Goal: Communication & Community: Participate in discussion

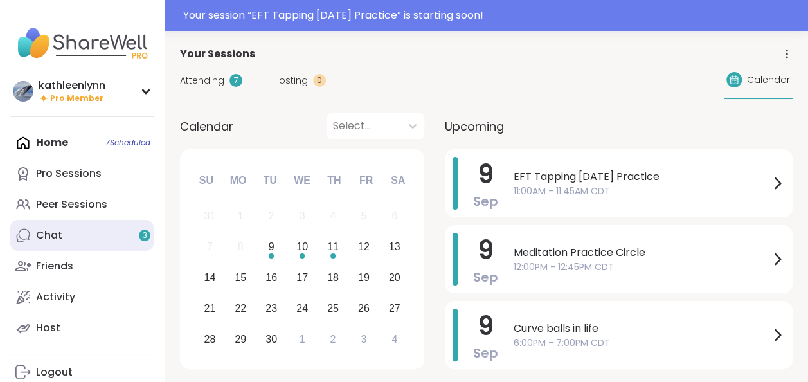
click at [41, 230] on div "Chat 3" at bounding box center [49, 235] width 26 height 14
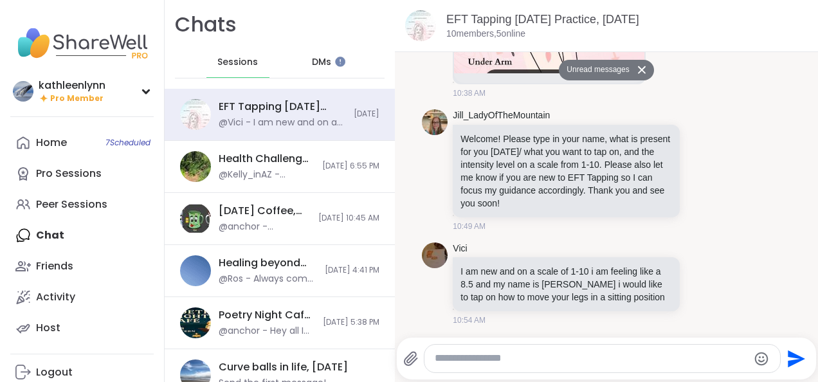
click at [453, 363] on textarea "Type your message" at bounding box center [591, 359] width 313 height 14
type textarea "**********"
click at [790, 363] on icon "Send" at bounding box center [794, 358] width 21 height 21
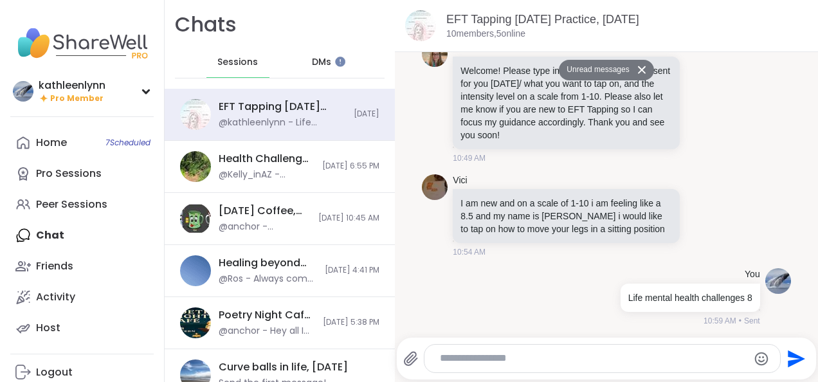
scroll to position [387, 0]
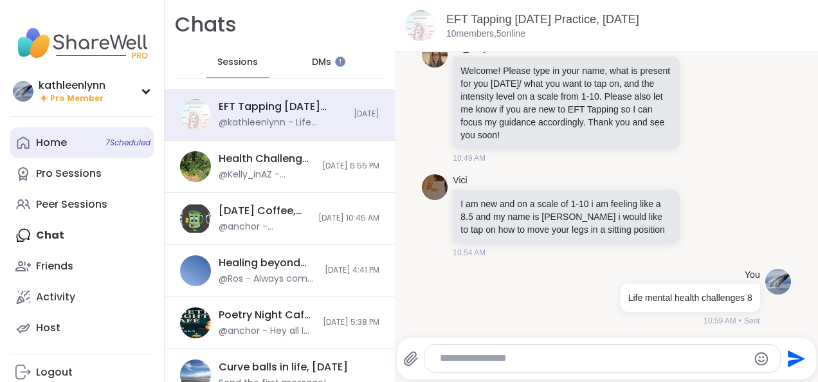
click at [121, 145] on span "7 Scheduled" at bounding box center [127, 143] width 45 height 10
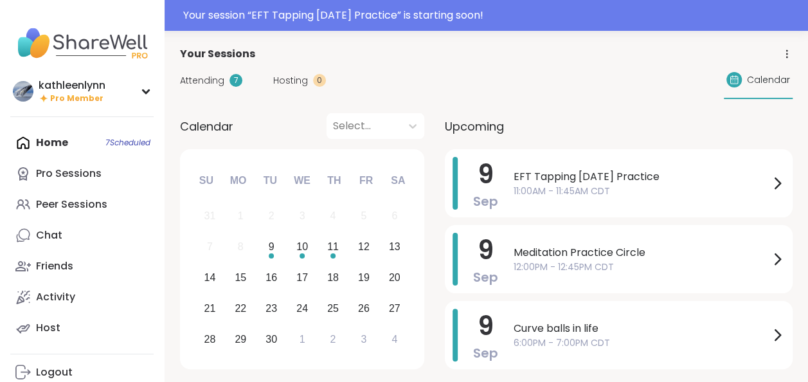
click at [201, 80] on span "Attending" at bounding box center [202, 81] width 44 height 14
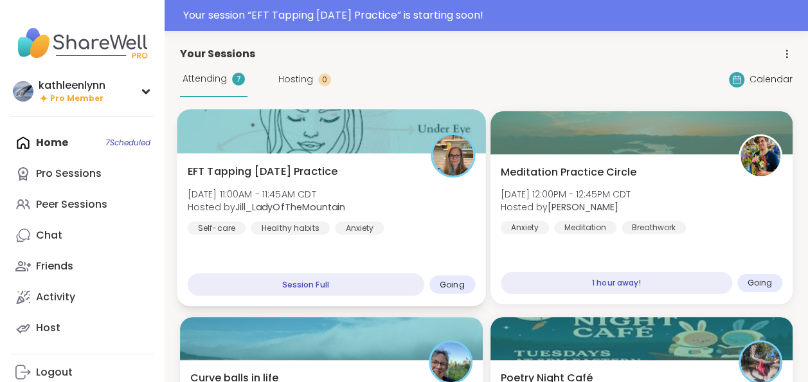
click at [260, 132] on div at bounding box center [331, 131] width 309 height 44
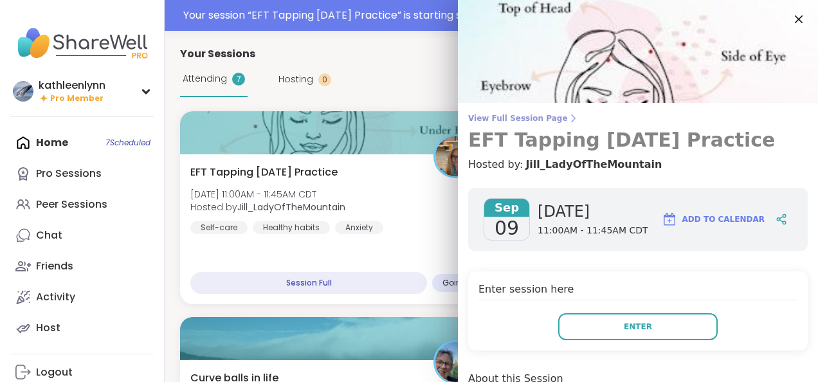
click at [475, 118] on span "View Full Session Page" at bounding box center [637, 118] width 339 height 10
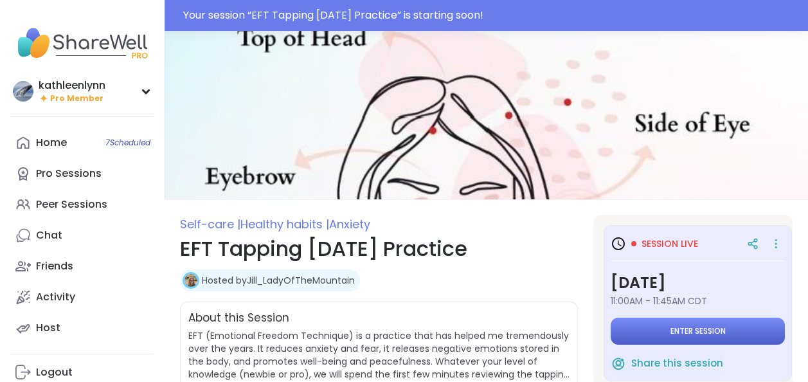
click at [703, 328] on span "Enter session" at bounding box center [698, 331] width 55 height 10
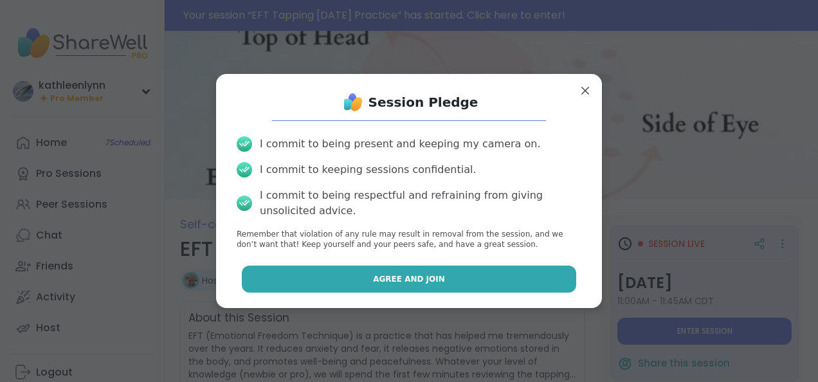
click at [540, 281] on button "Agree and Join" at bounding box center [409, 279] width 335 height 27
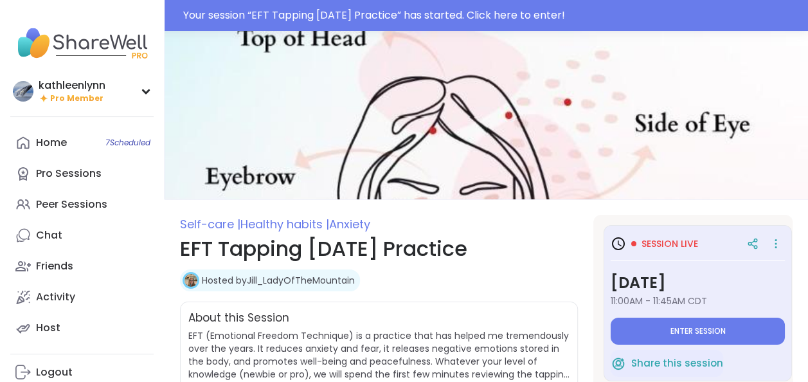
type textarea "*"
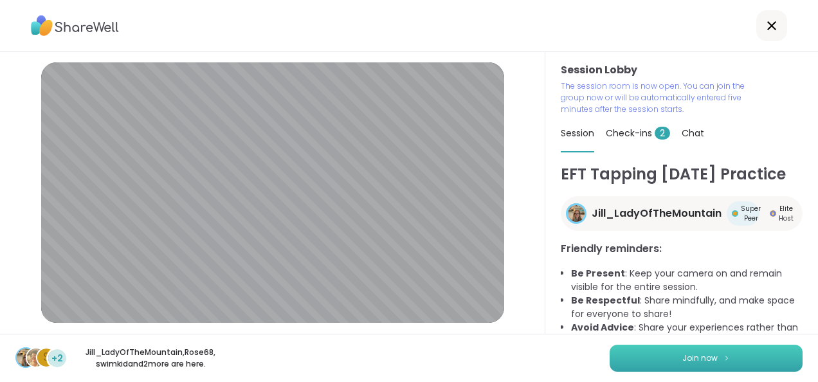
click at [655, 357] on button "Join now" at bounding box center [706, 358] width 193 height 27
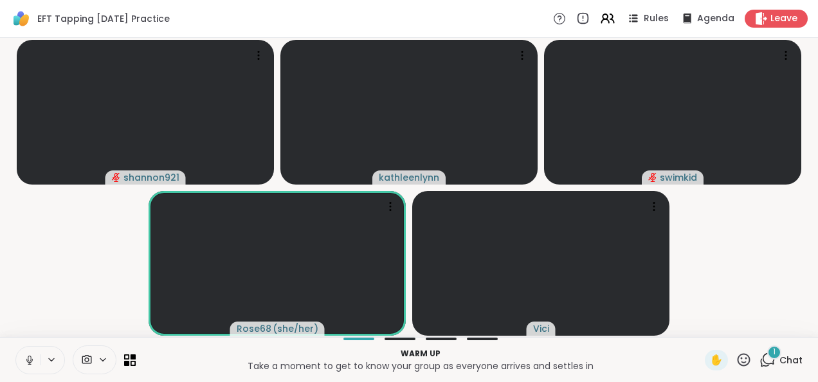
click at [30, 357] on icon at bounding box center [30, 360] width 12 height 12
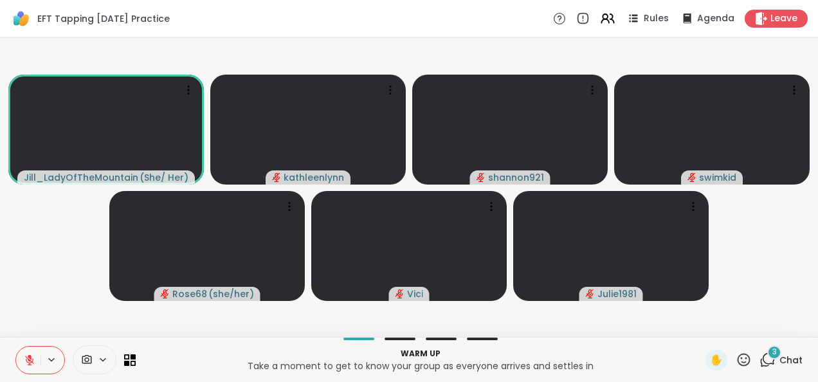
click at [759, 359] on icon at bounding box center [767, 360] width 16 height 16
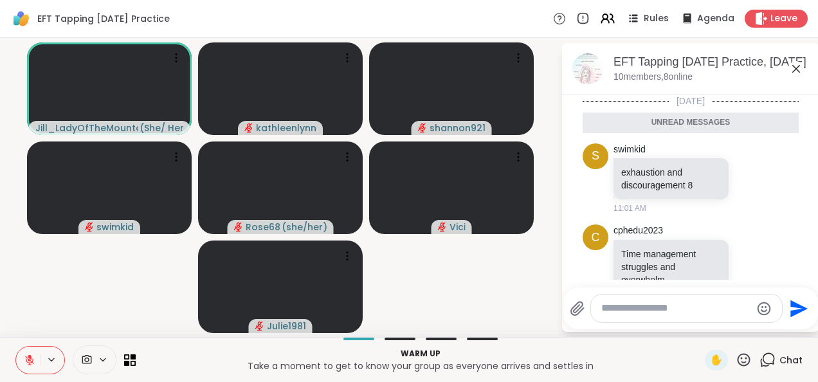
scroll to position [783, 0]
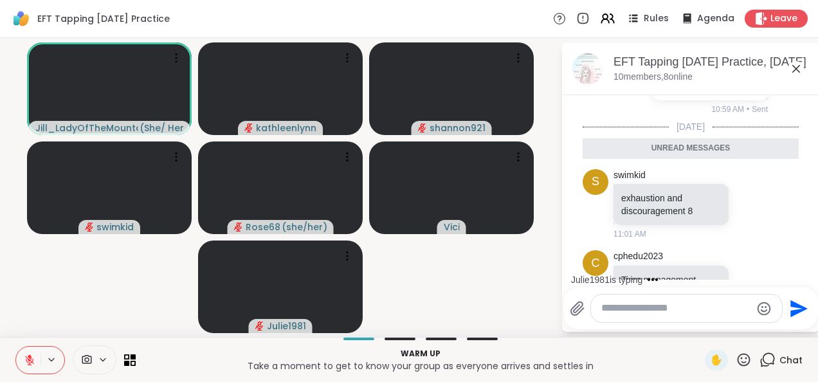
click at [803, 276] on div "Julie1981 is typing" at bounding box center [693, 279] width 252 height 21
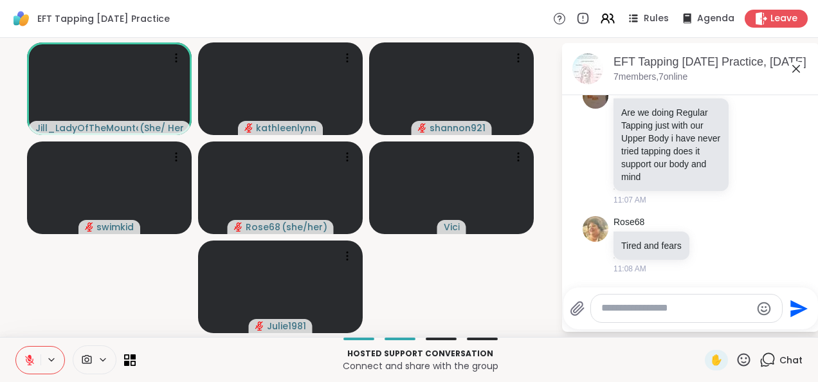
scroll to position [1510, 0]
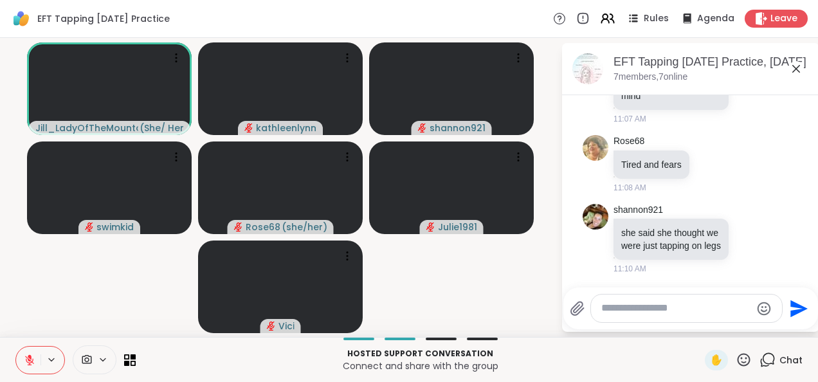
click at [31, 358] on icon at bounding box center [30, 360] width 12 height 12
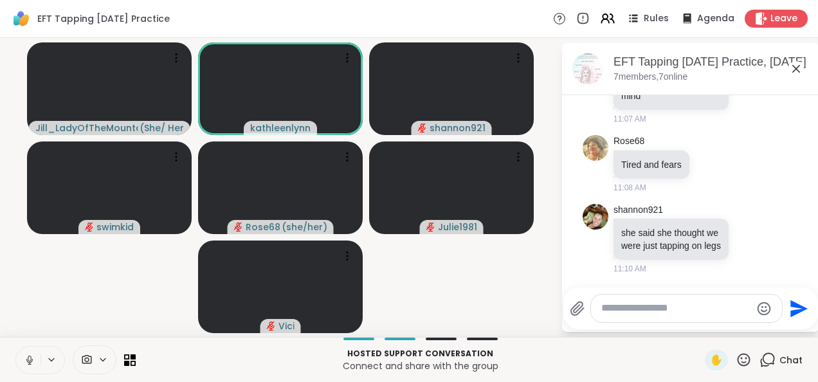
scroll to position [1668, 0]
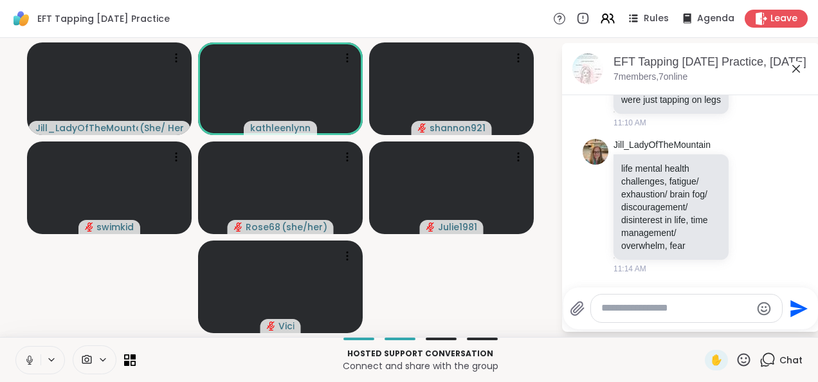
click at [29, 356] on icon at bounding box center [30, 360] width 12 height 12
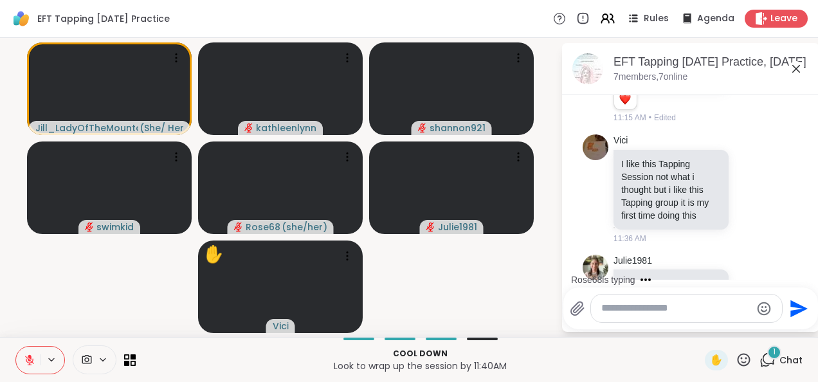
scroll to position [1980, 0]
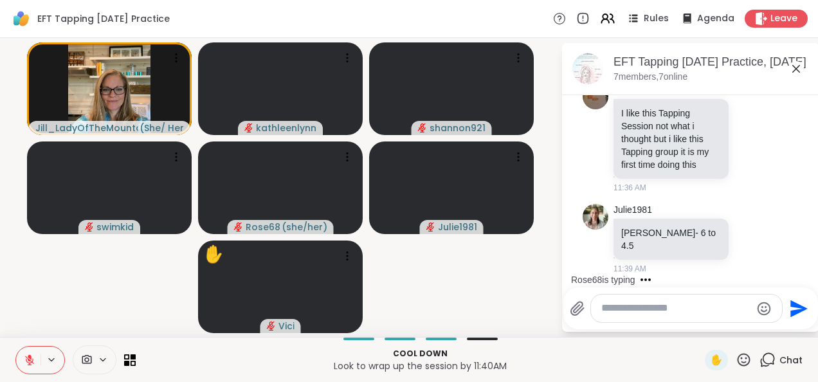
click at [610, 311] on textarea "Type your message" at bounding box center [676, 309] width 150 height 14
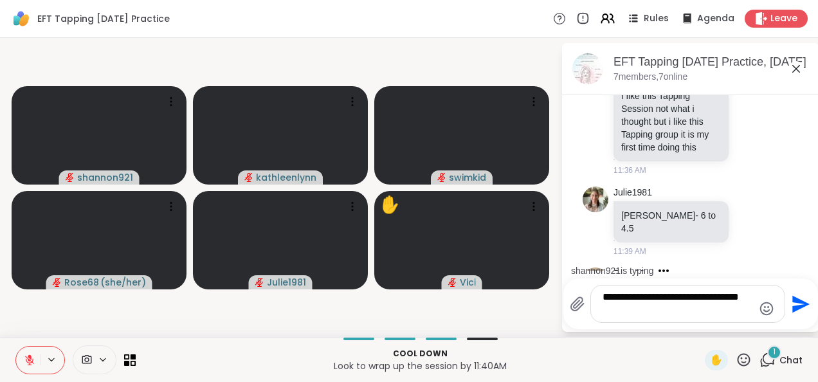
scroll to position [2057, 0]
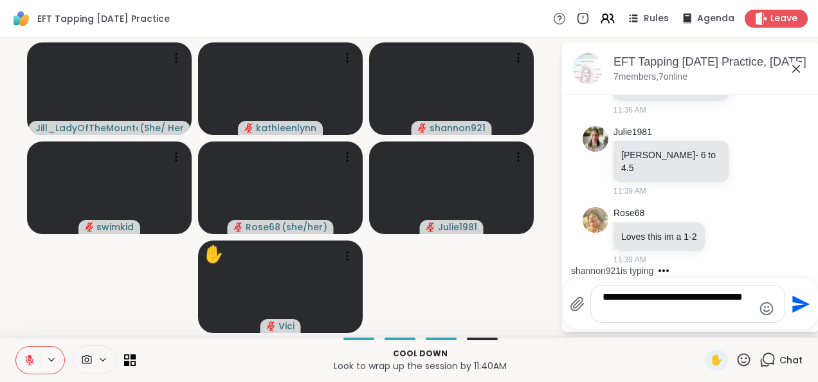
type textarea "**********"
click at [797, 300] on icon "Send" at bounding box center [800, 303] width 17 height 17
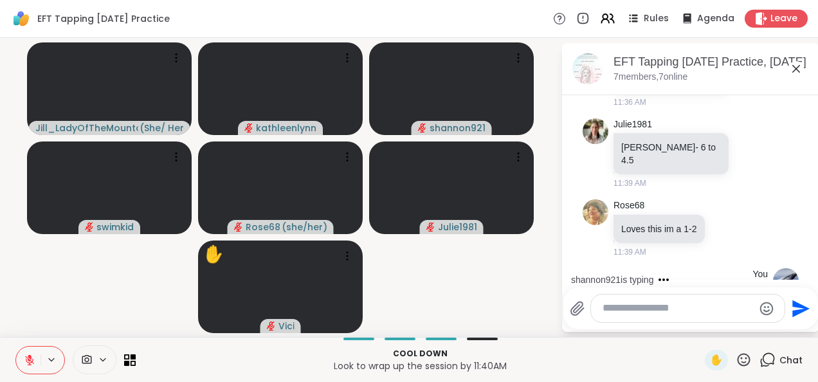
scroll to position [2129, 0]
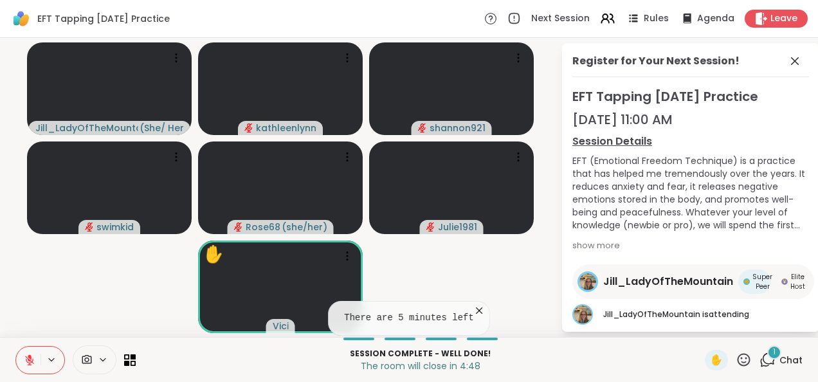
click at [767, 357] on div "1" at bounding box center [774, 352] width 14 height 14
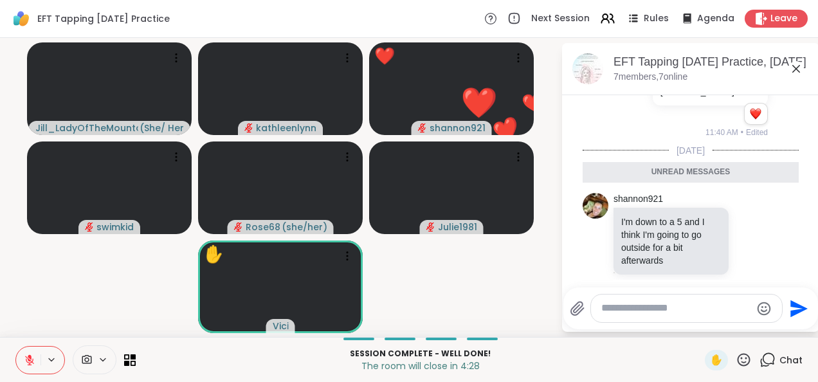
scroll to position [2285, 0]
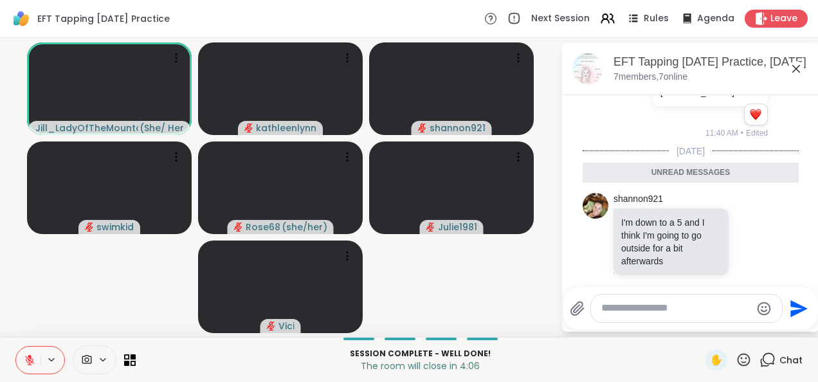
click at [618, 311] on textarea "Type your message" at bounding box center [676, 309] width 150 height 14
type textarea "***"
click at [793, 305] on icon "Send" at bounding box center [800, 308] width 17 height 17
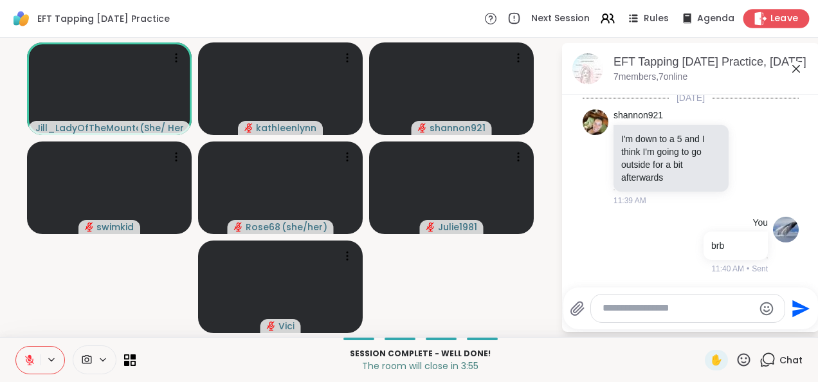
click at [786, 17] on span "Leave" at bounding box center [784, 19] width 28 height 14
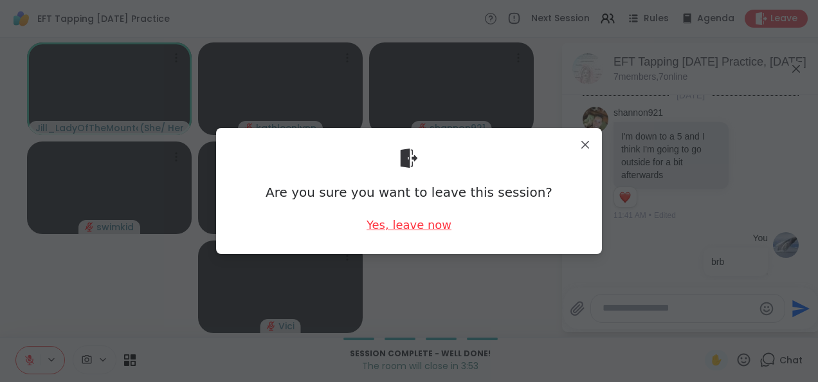
click at [415, 225] on div "Yes, leave now" at bounding box center [408, 225] width 85 height 16
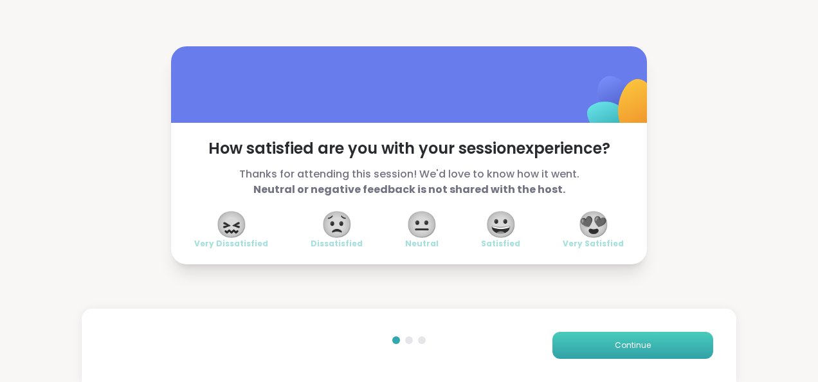
click at [596, 347] on button "Continue" at bounding box center [632, 345] width 161 height 27
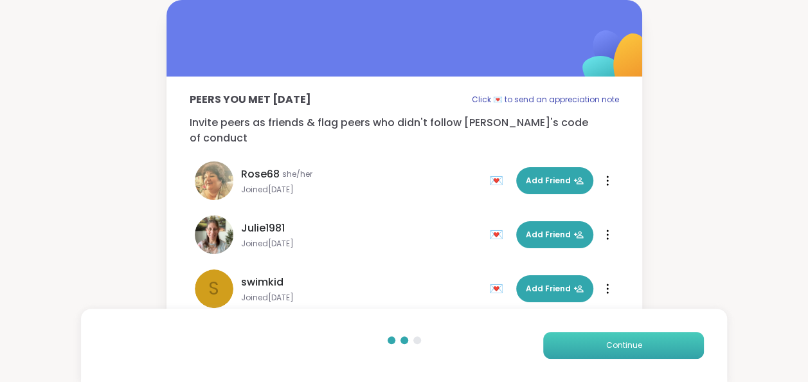
click at [596, 347] on button "Continue" at bounding box center [623, 345] width 161 height 27
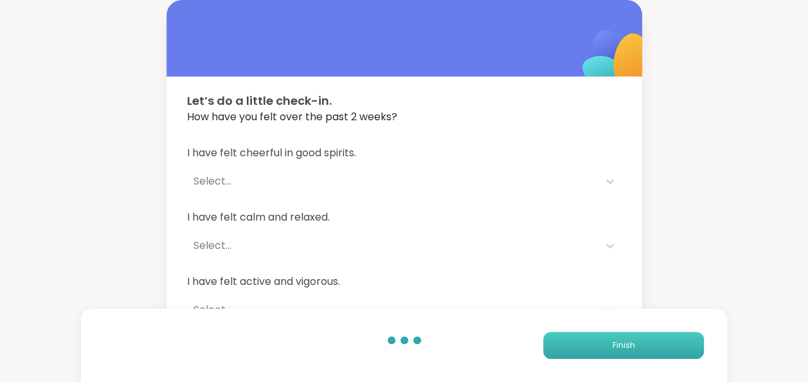
click at [596, 347] on button "Finish" at bounding box center [623, 345] width 161 height 27
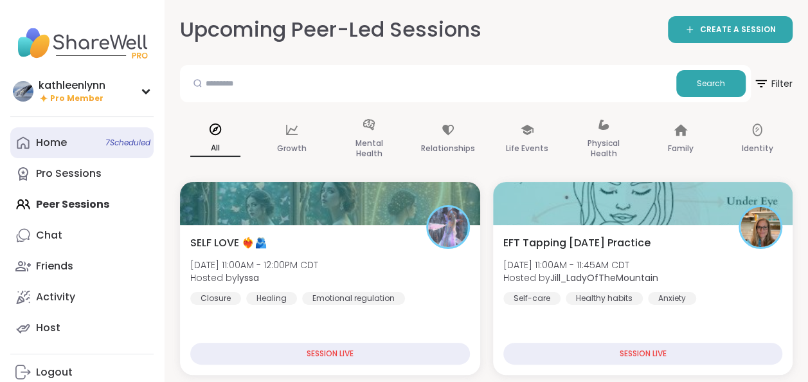
click at [89, 147] on link "Home 7 Scheduled" at bounding box center [81, 142] width 143 height 31
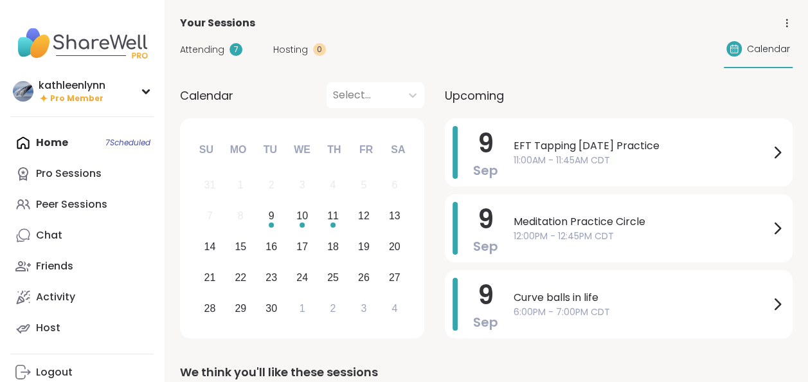
click at [215, 45] on span "Attending" at bounding box center [202, 50] width 44 height 14
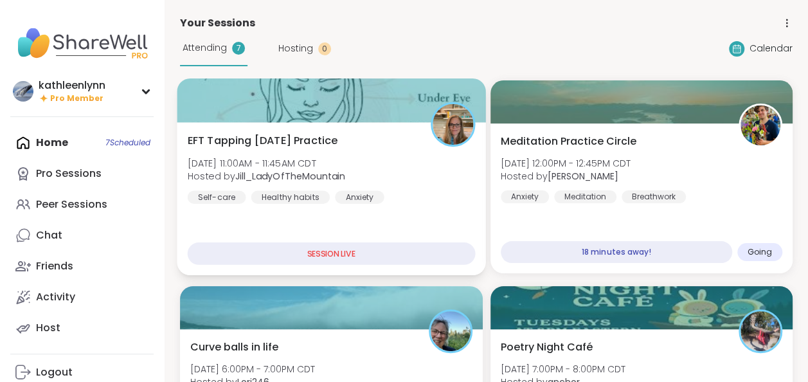
click at [253, 99] on div at bounding box center [331, 100] width 309 height 44
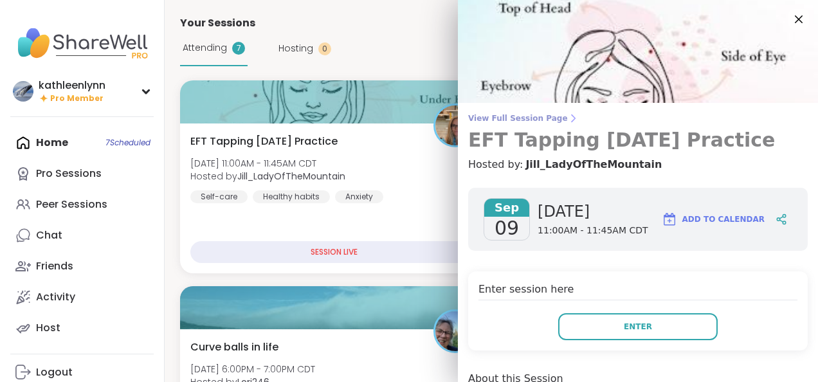
click at [471, 120] on span "View Full Session Page" at bounding box center [637, 118] width 339 height 10
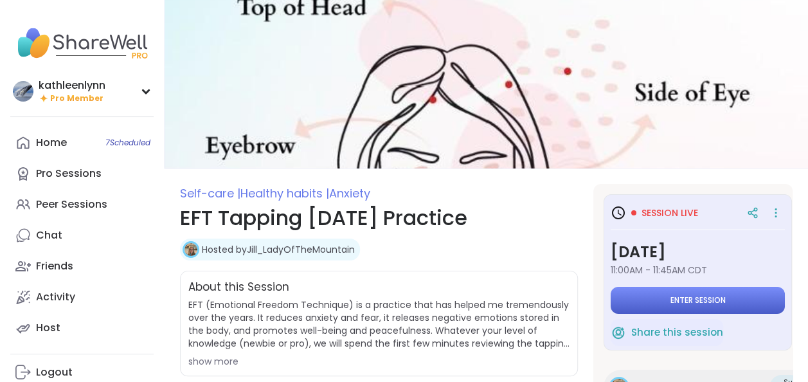
click at [630, 298] on button "Enter session" at bounding box center [698, 300] width 174 height 27
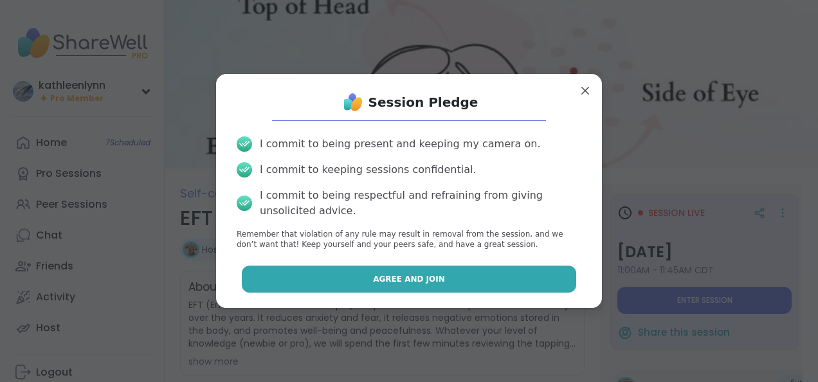
click at [538, 279] on button "Agree and Join" at bounding box center [409, 279] width 335 height 27
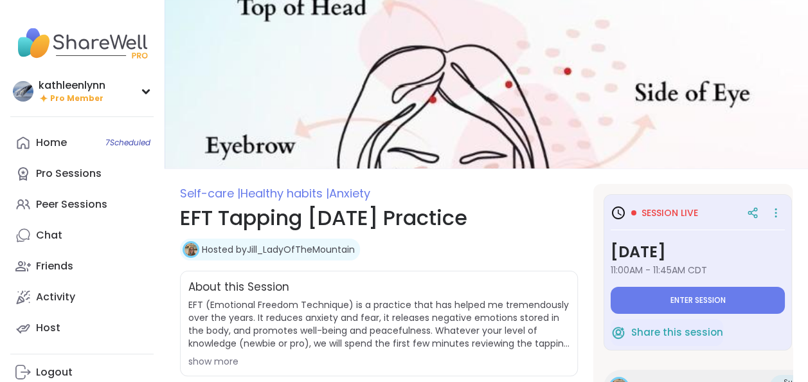
type textarea "*"
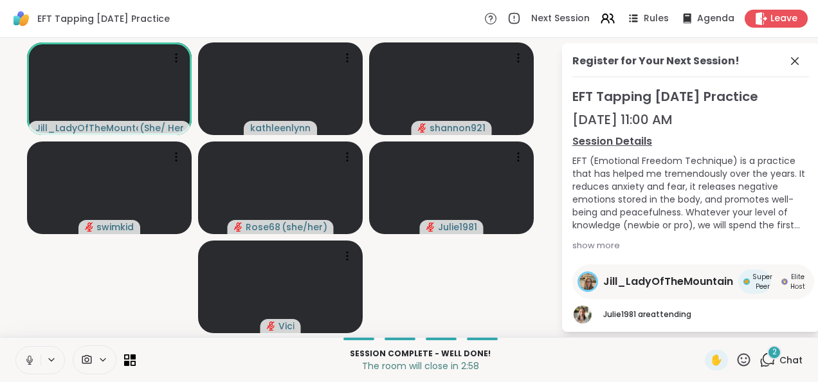
click at [759, 361] on icon at bounding box center [767, 360] width 16 height 16
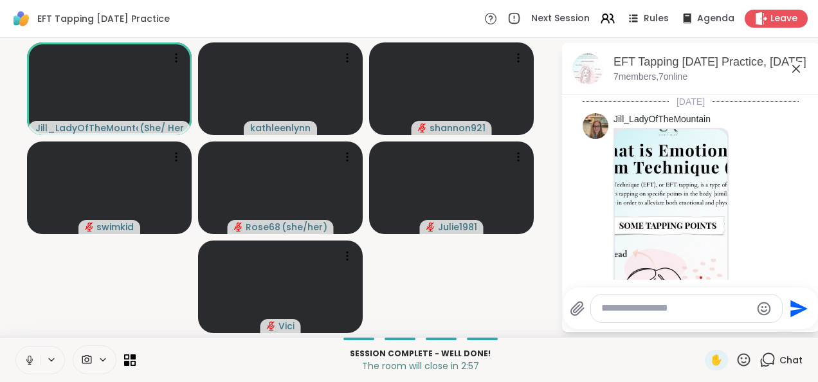
scroll to position [2626, 0]
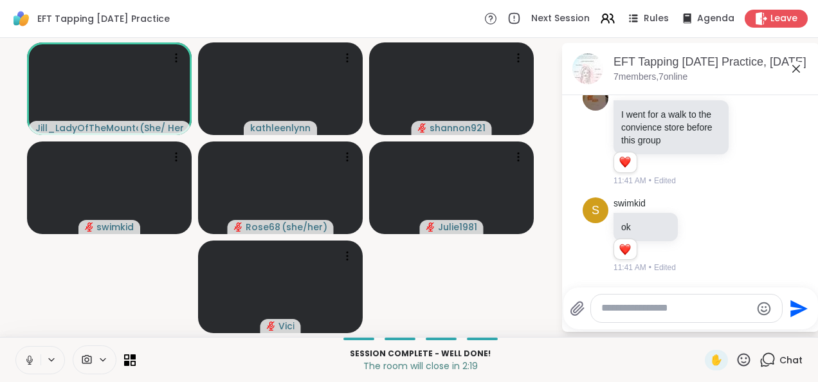
click at [28, 359] on icon at bounding box center [29, 359] width 3 height 6
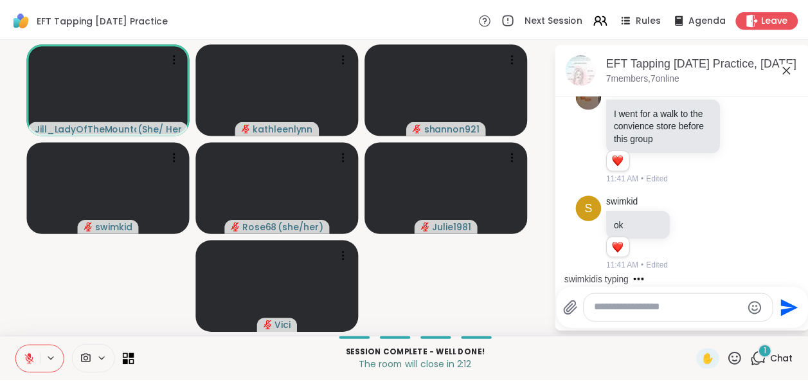
scroll to position [2663, 0]
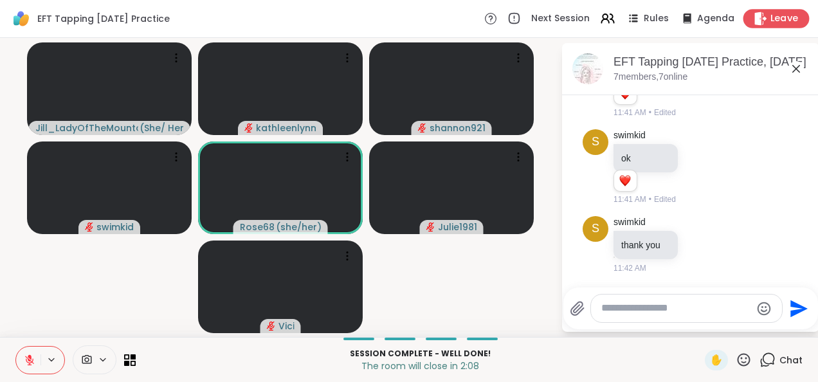
click at [774, 15] on span "Leave" at bounding box center [784, 19] width 28 height 14
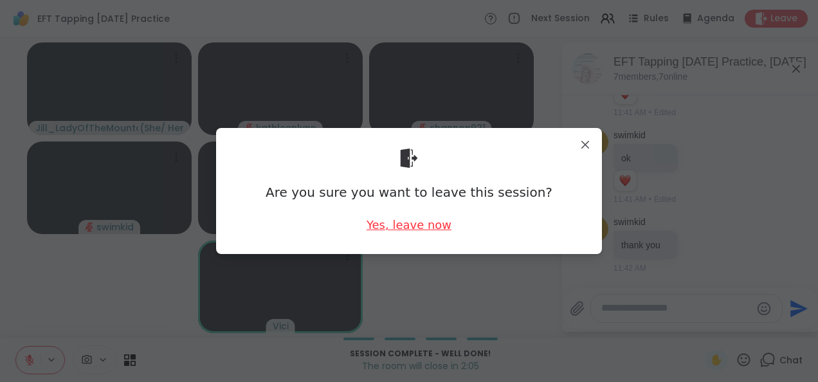
click at [430, 224] on div "Yes, leave now" at bounding box center [408, 225] width 85 height 16
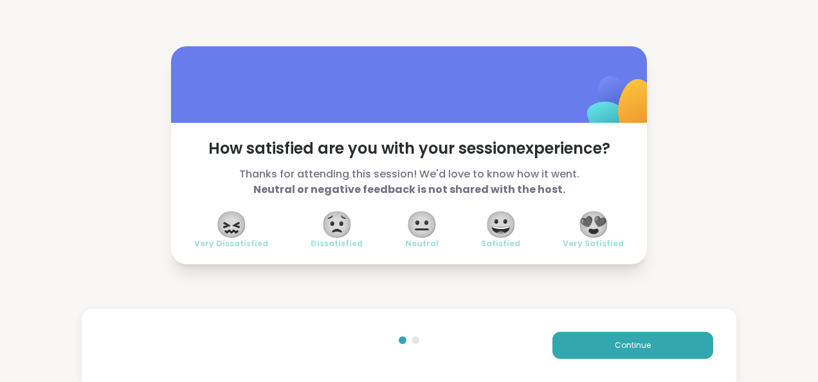
click at [595, 217] on span "😍" at bounding box center [593, 224] width 32 height 23
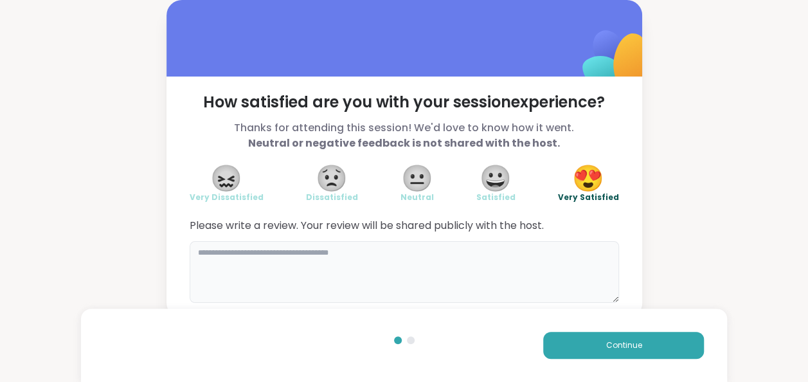
click at [278, 253] on textarea at bounding box center [404, 272] width 429 height 62
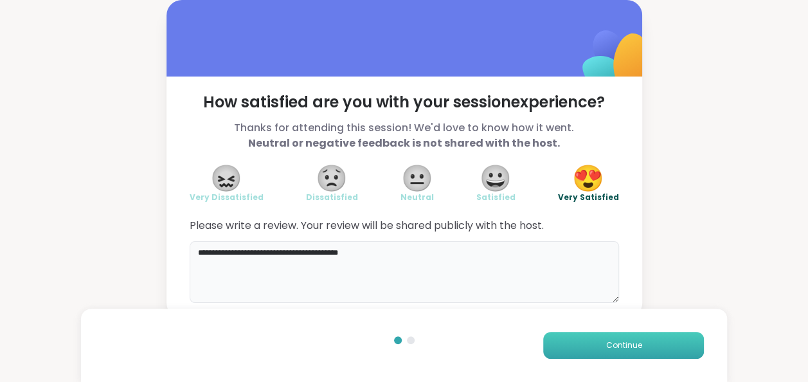
type textarea "**********"
click at [574, 344] on button "Continue" at bounding box center [623, 345] width 161 height 27
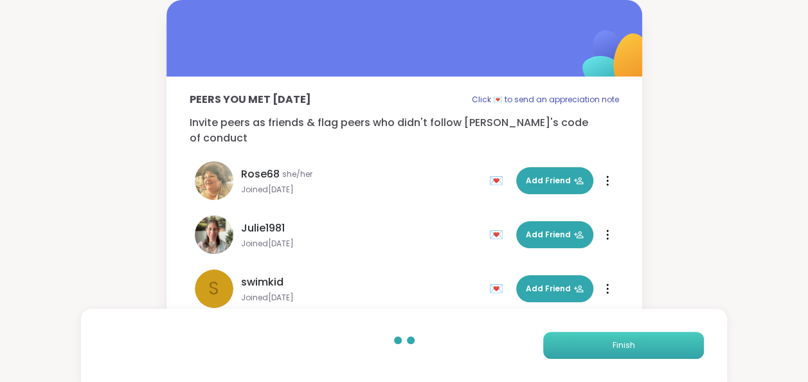
click at [575, 346] on button "Finish" at bounding box center [623, 345] width 161 height 27
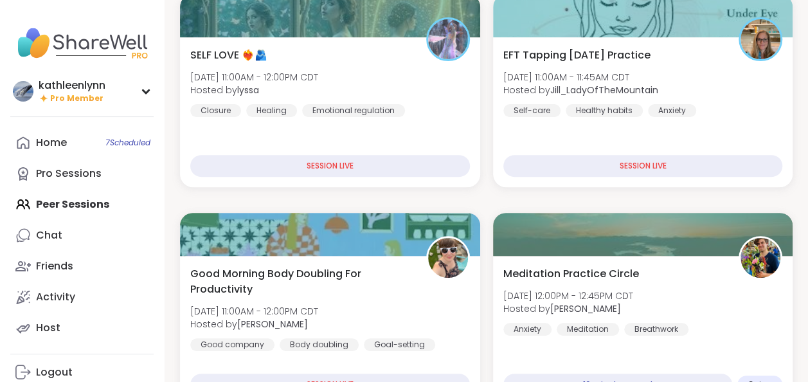
scroll to position [188, 0]
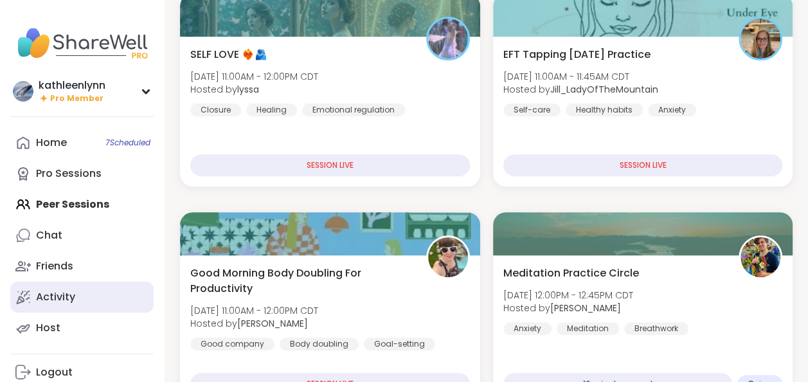
click at [70, 294] on div "Activity" at bounding box center [55, 297] width 39 height 14
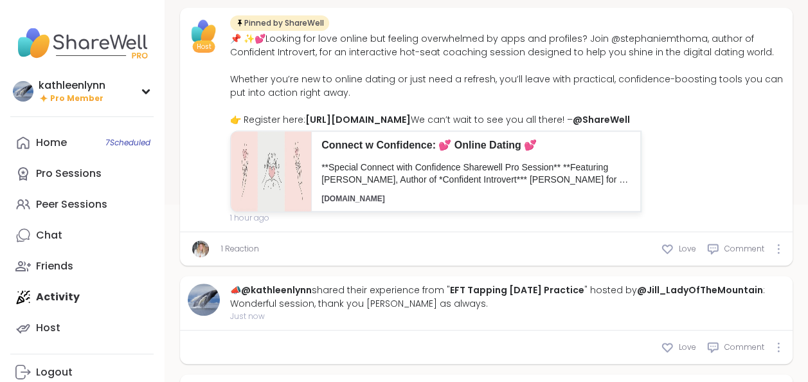
scroll to position [291, 0]
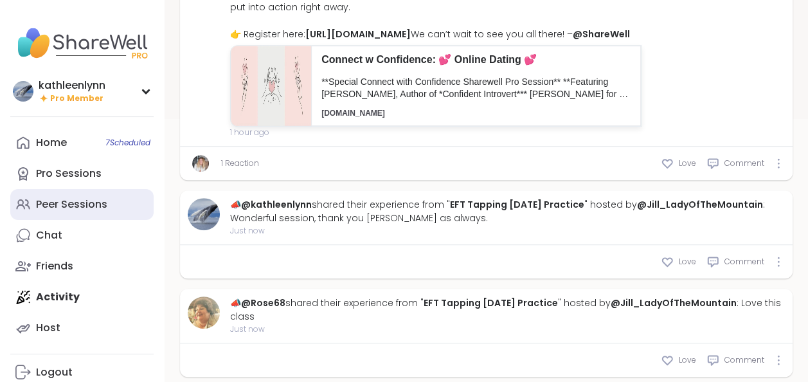
click at [88, 206] on div "Peer Sessions" at bounding box center [71, 204] width 71 height 14
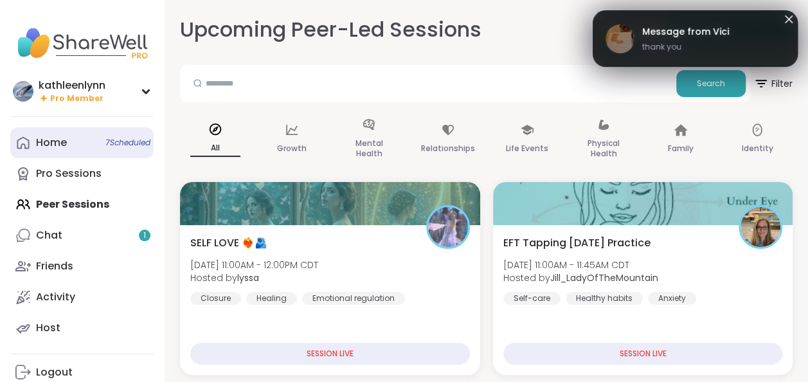
click at [64, 144] on div "Home 7 Scheduled" at bounding box center [51, 143] width 31 height 14
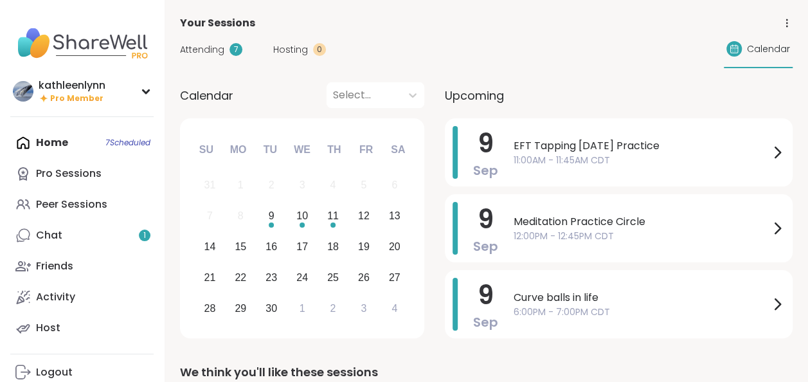
click at [217, 50] on span "Attending" at bounding box center [202, 50] width 44 height 14
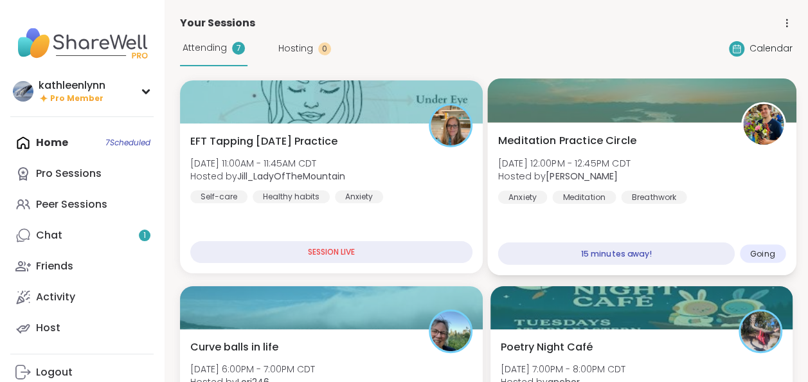
click at [529, 103] on div at bounding box center [641, 100] width 309 height 44
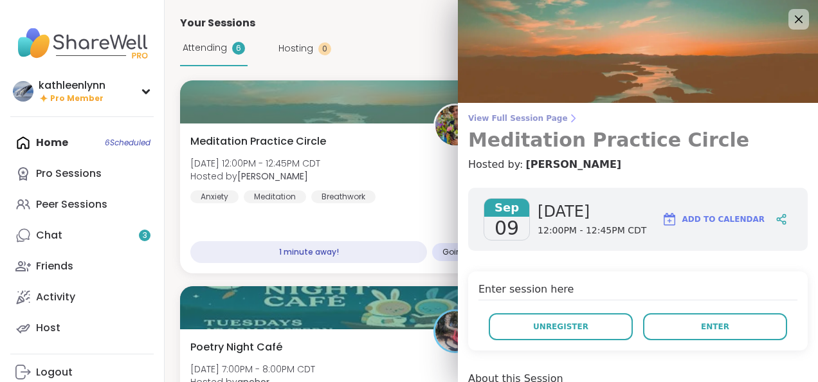
click at [532, 117] on span "View Full Session Page" at bounding box center [637, 118] width 339 height 10
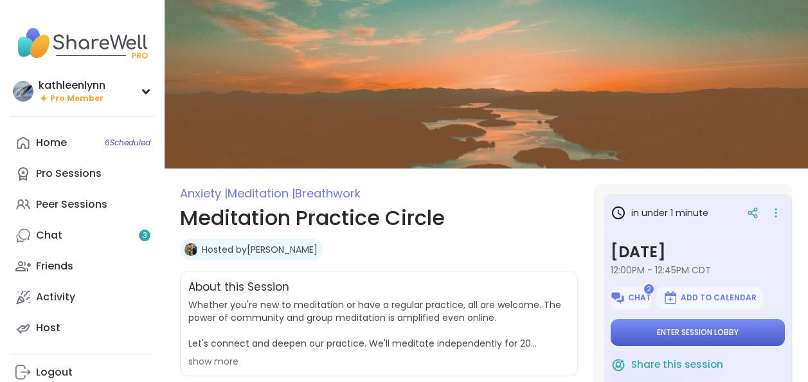
click at [657, 334] on span "Enter session lobby" at bounding box center [698, 332] width 82 height 10
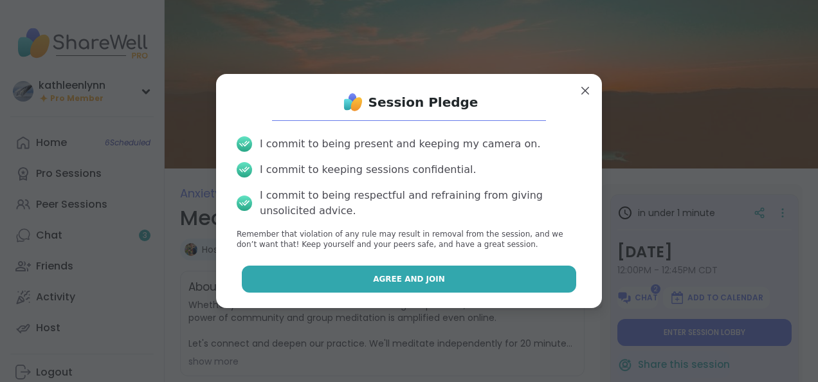
click at [525, 273] on button "Agree and Join" at bounding box center [409, 279] width 335 height 27
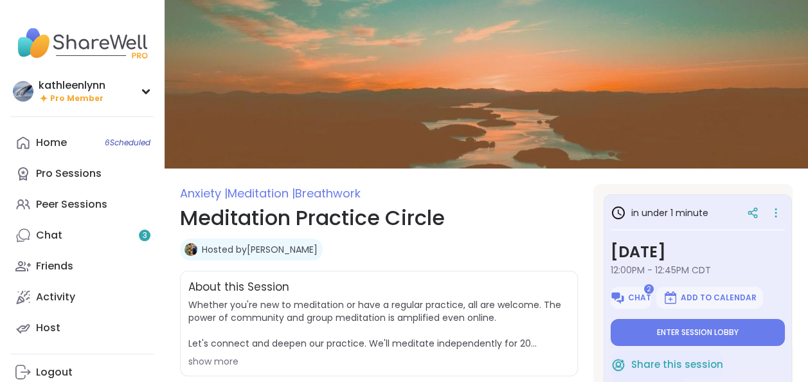
type textarea "*"
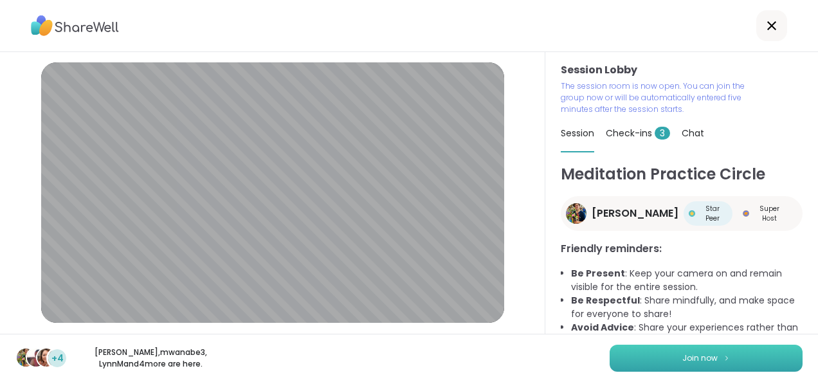
click at [716, 352] on button "Join now" at bounding box center [706, 358] width 193 height 27
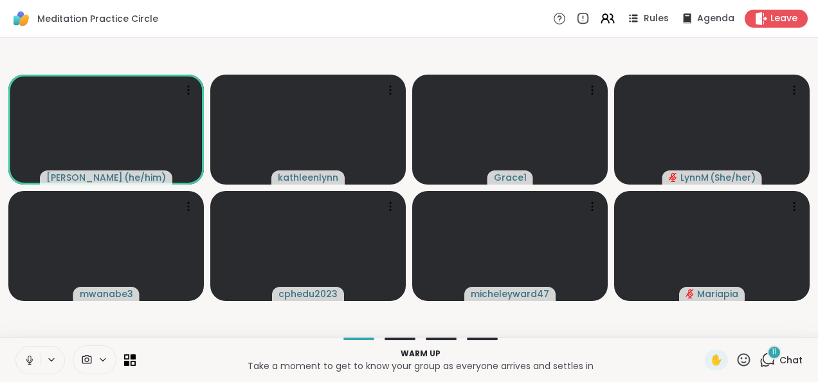
click at [28, 357] on icon at bounding box center [29, 359] width 3 height 6
click at [760, 358] on icon at bounding box center [767, 360] width 16 height 16
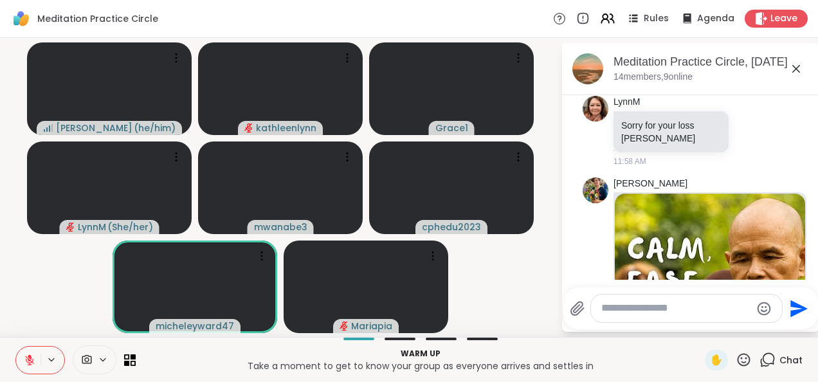
scroll to position [368, 0]
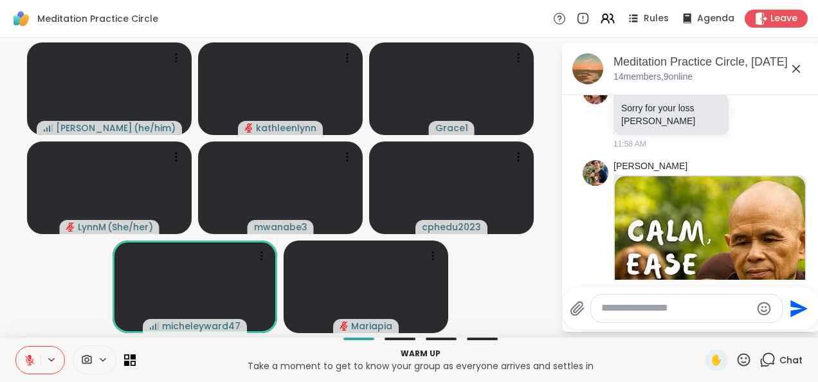
click at [671, 311] on textarea "Type your message" at bounding box center [676, 309] width 150 height 14
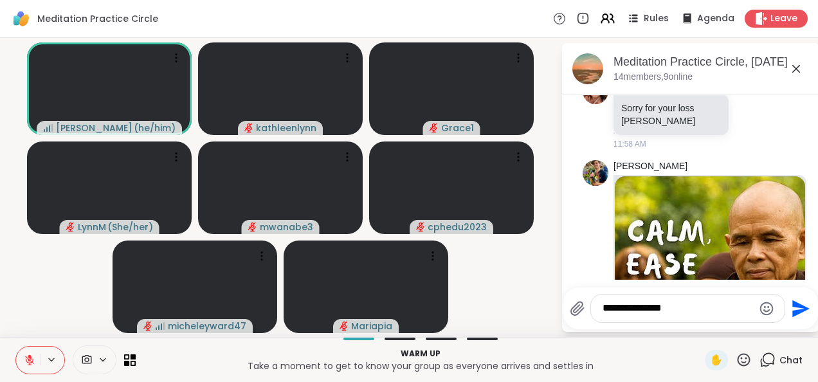
type textarea "**********"
click at [797, 304] on icon "Send" at bounding box center [800, 308] width 17 height 17
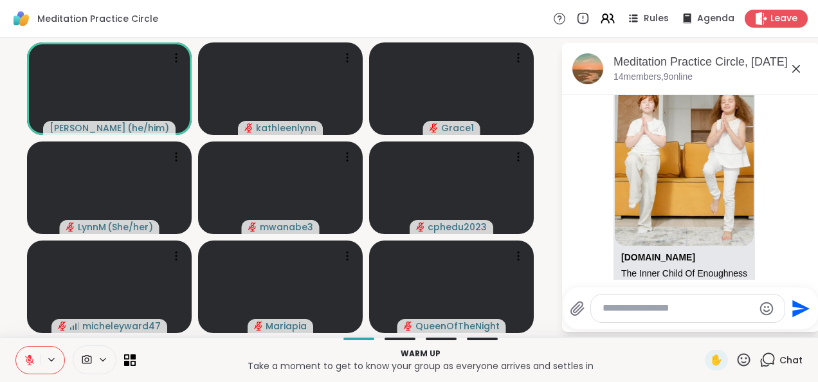
scroll to position [2068, 0]
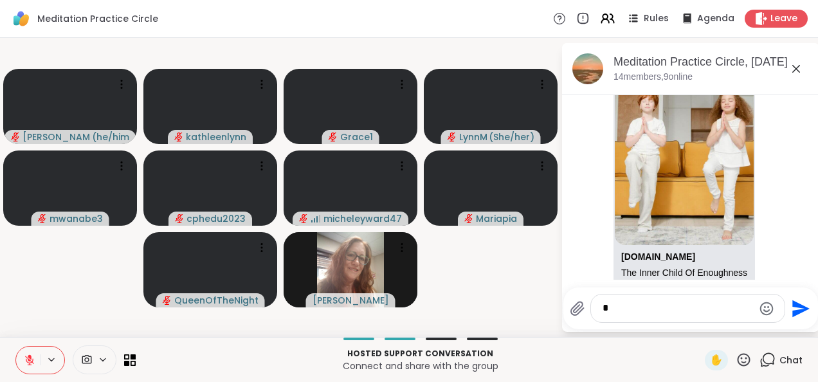
type textarea "*"
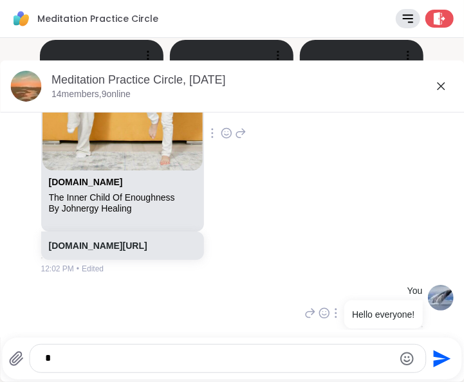
click at [437, 86] on icon at bounding box center [441, 86] width 8 height 8
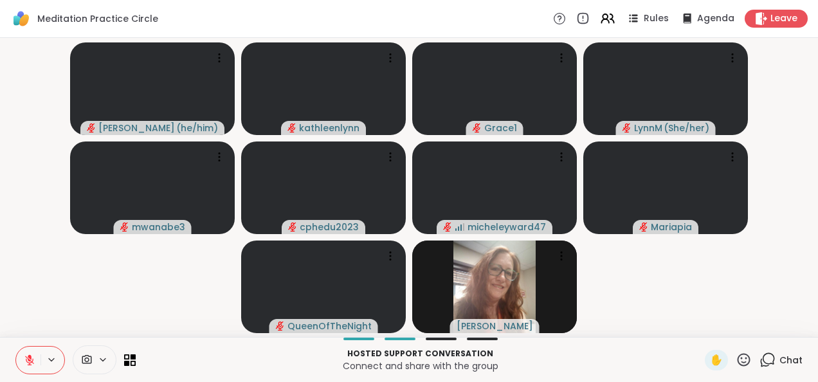
click at [761, 356] on icon at bounding box center [767, 360] width 16 height 16
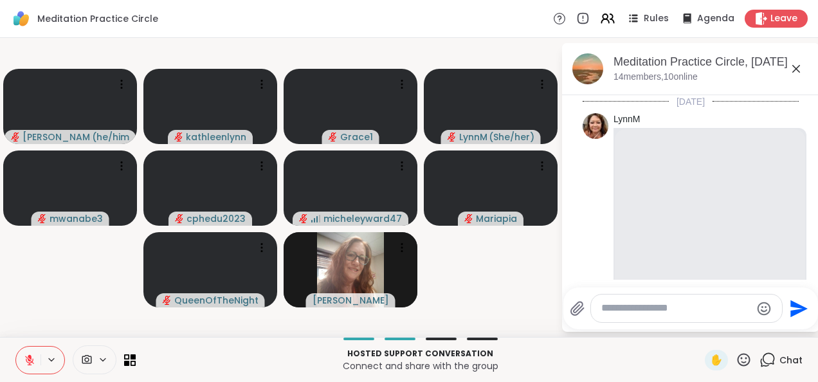
scroll to position [2257, 0]
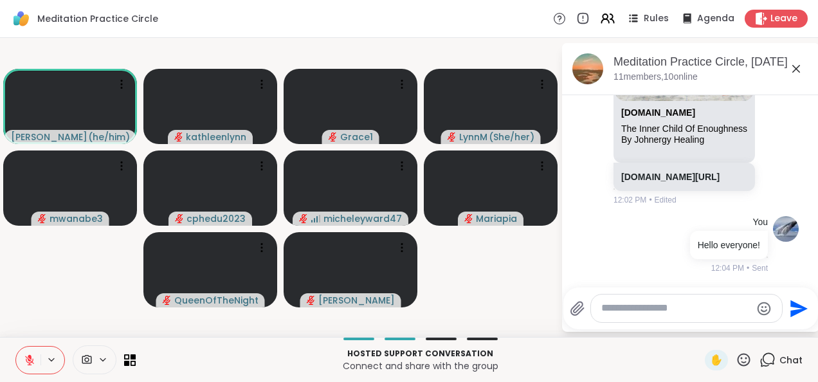
click at [30, 357] on icon at bounding box center [30, 356] width 4 height 5
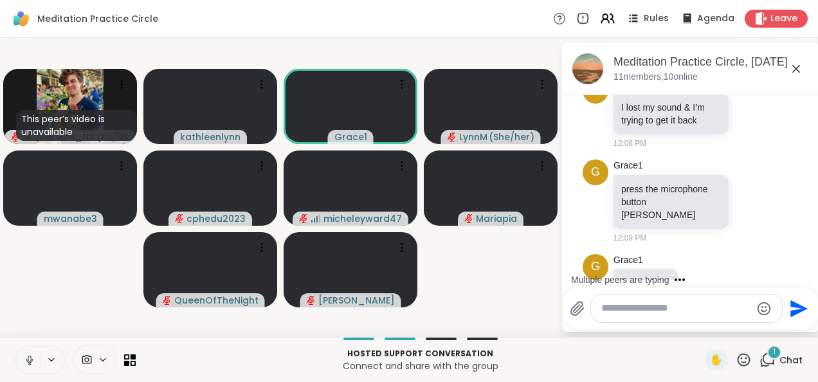
scroll to position [2500, 0]
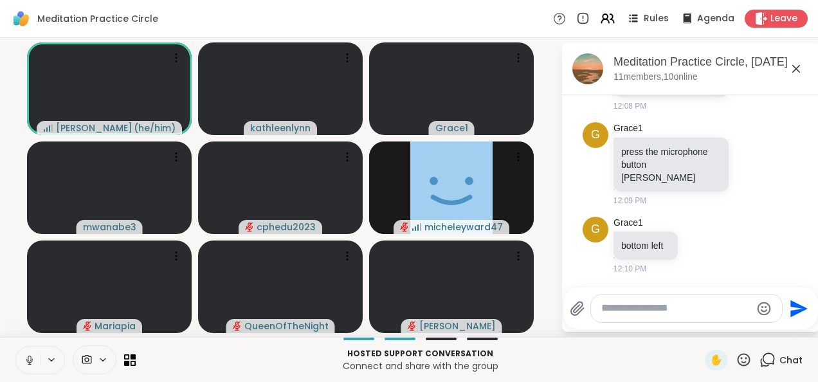
click at [51, 359] on icon at bounding box center [51, 359] width 10 height 11
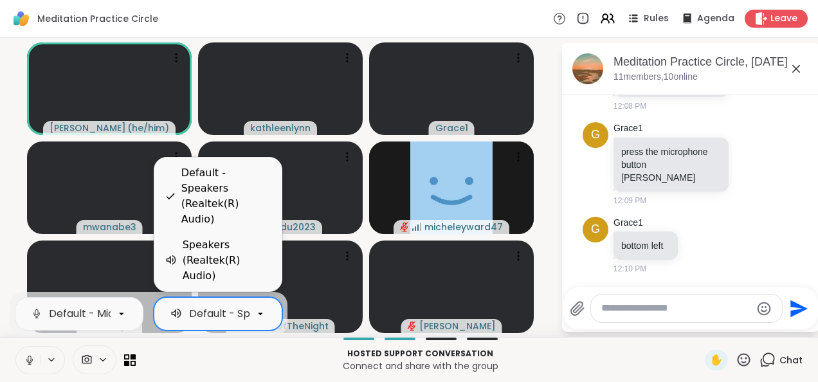
scroll to position [0, 112]
click at [258, 311] on icon at bounding box center [261, 314] width 12 height 12
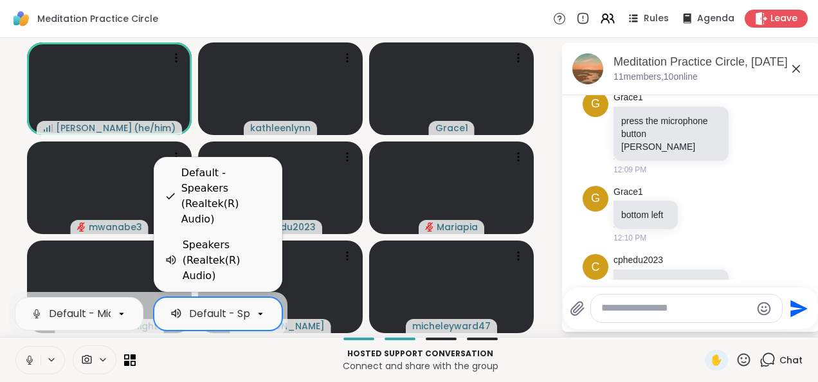
scroll to position [2774, 0]
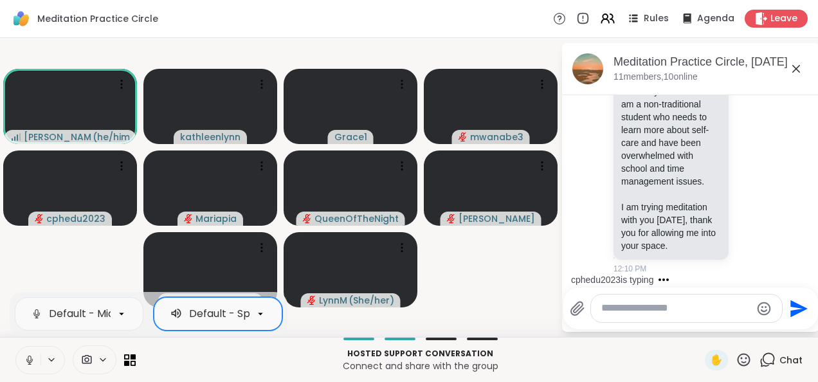
click at [256, 309] on icon at bounding box center [261, 314] width 12 height 12
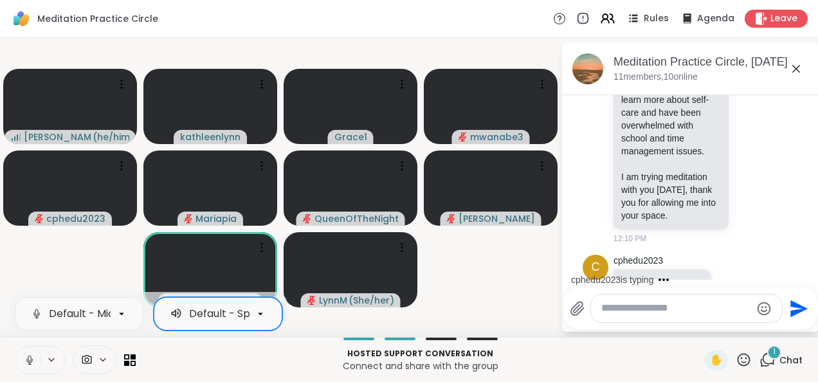
scroll to position [2842, 0]
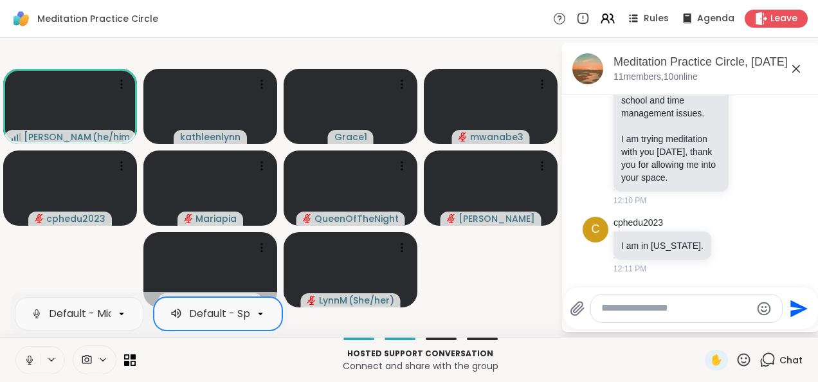
click at [51, 359] on icon at bounding box center [51, 359] width 10 height 11
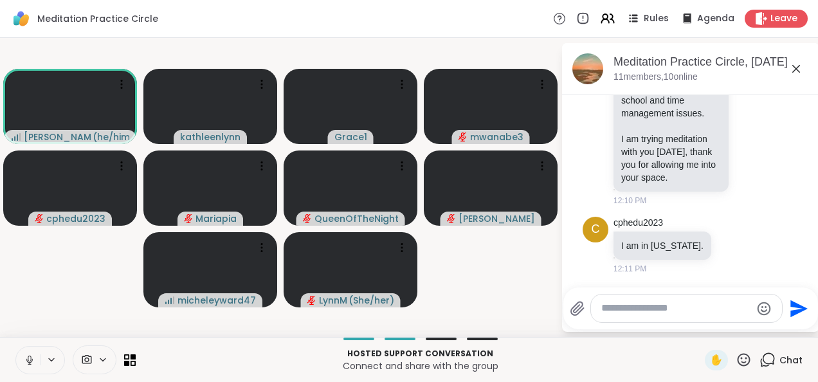
click at [51, 359] on icon at bounding box center [51, 359] width 10 height 11
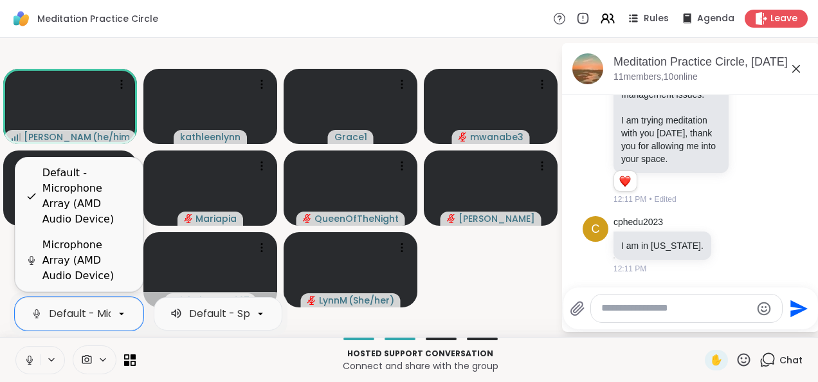
click at [120, 313] on icon at bounding box center [122, 314] width 12 height 12
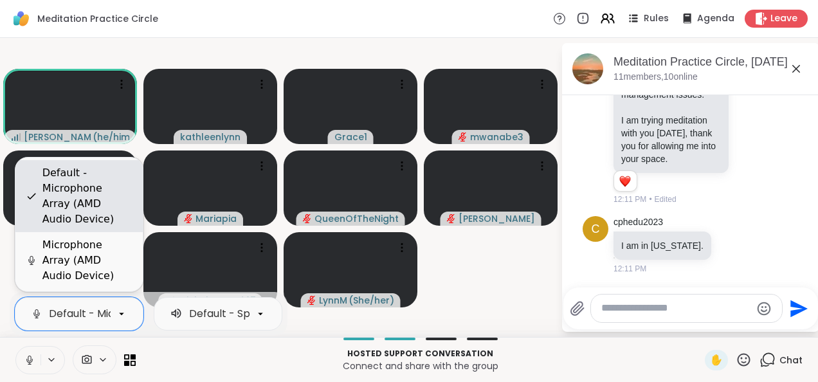
scroll to position [0, 162]
click at [96, 220] on div "Default - Microphone Array (AMD Audio Device)" at bounding box center [87, 196] width 90 height 62
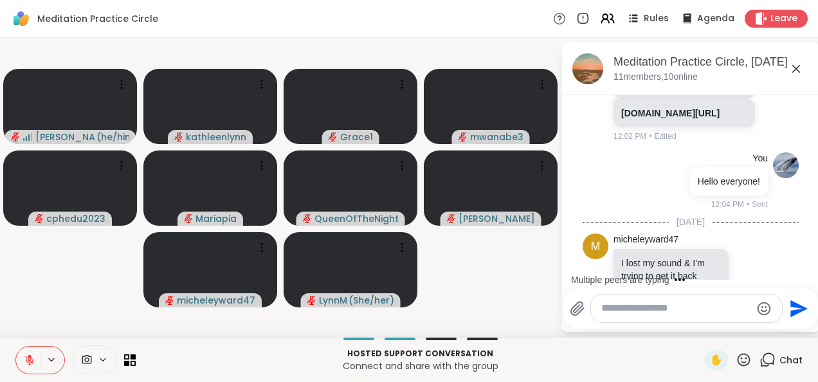
scroll to position [2190, 0]
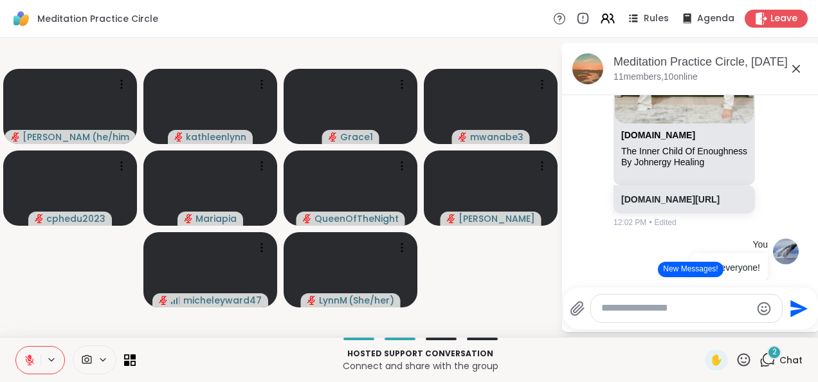
click at [30, 360] on icon at bounding box center [29, 360] width 9 height 9
click at [30, 360] on icon at bounding box center [29, 359] width 3 height 6
click at [667, 204] on link "[DOMAIN_NAME][URL]" at bounding box center [670, 199] width 98 height 10
click at [722, 123] on img at bounding box center [684, 43] width 139 height 160
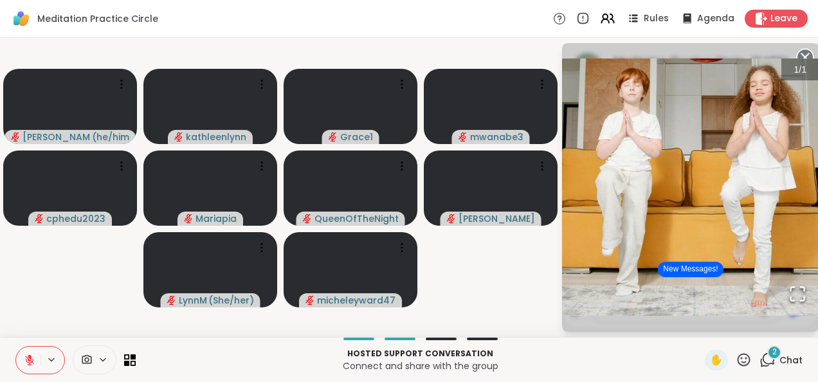
click at [722, 151] on img "Go to Slide 1" at bounding box center [690, 187] width 257 height 257
click at [801, 50] on icon at bounding box center [805, 57] width 18 height 18
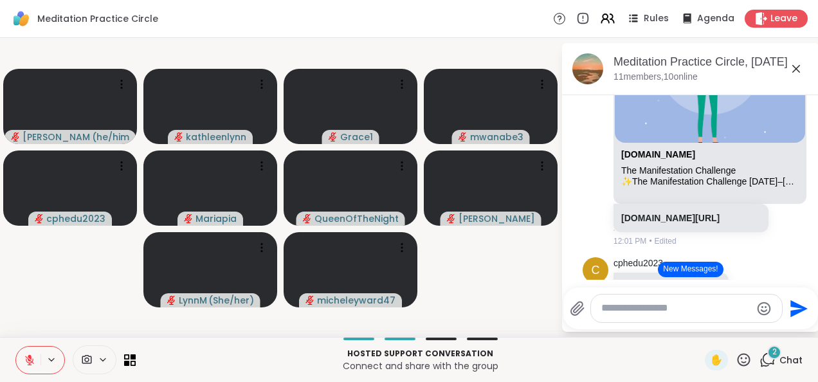
scroll to position [1642, 0]
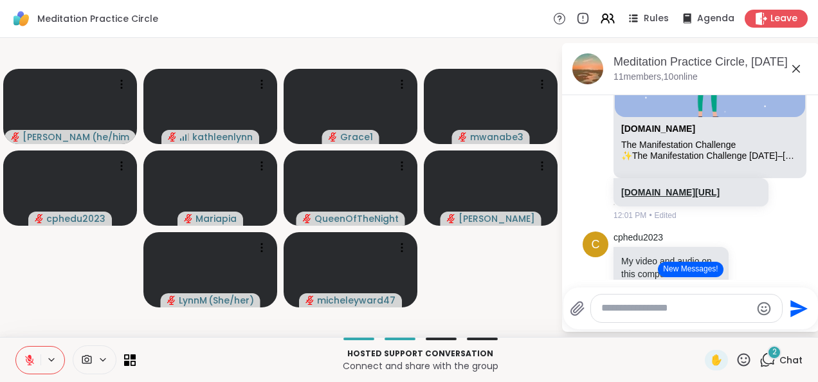
click at [682, 197] on link "[DOMAIN_NAME][URL]" at bounding box center [670, 192] width 98 height 10
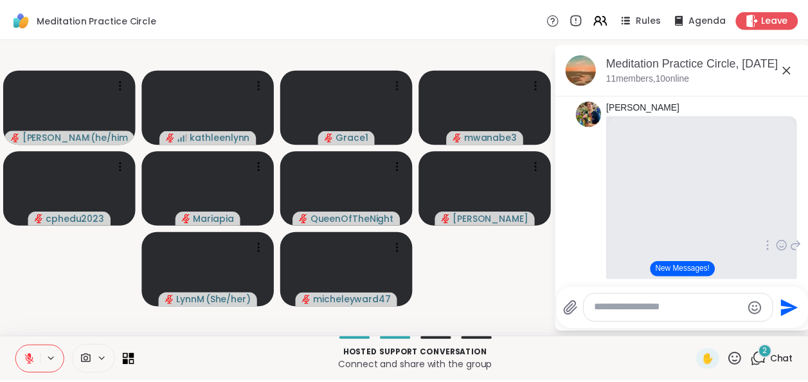
scroll to position [1303, 0]
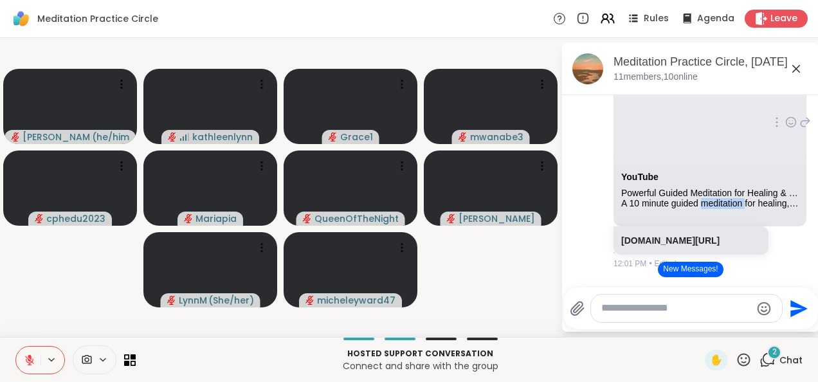
click at [709, 209] on div "A 10 minute guided meditation for healing, letting go, and inner peace. Heal yo…" at bounding box center [709, 203] width 177 height 11
click at [775, 21] on span "Leave" at bounding box center [784, 19] width 28 height 14
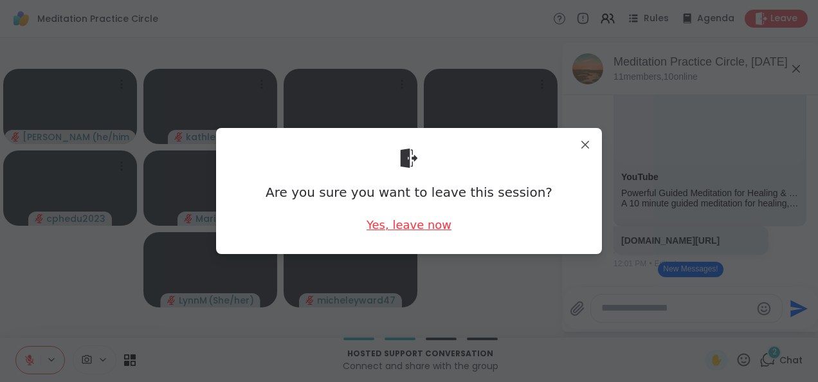
click at [411, 232] on div "Yes, leave now" at bounding box center [408, 225] width 85 height 16
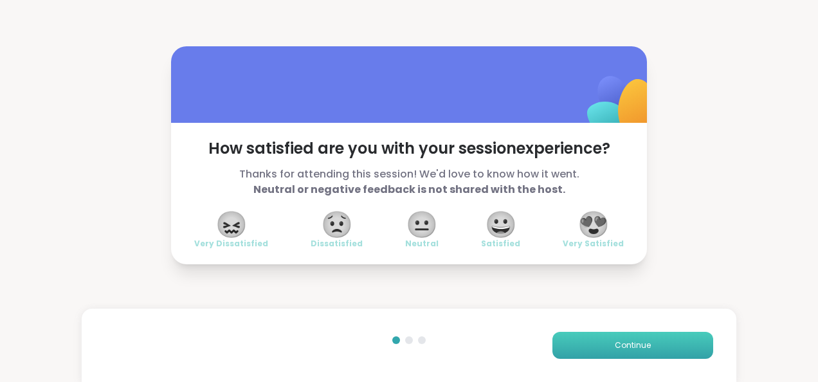
click at [591, 339] on button "Continue" at bounding box center [632, 345] width 161 height 27
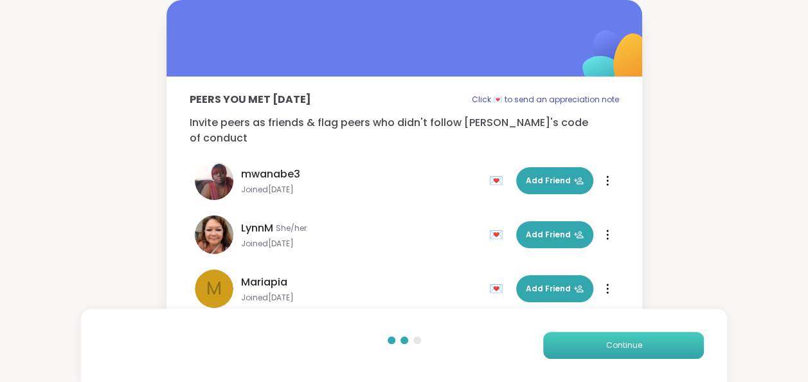
click at [591, 339] on button "Continue" at bounding box center [623, 345] width 161 height 27
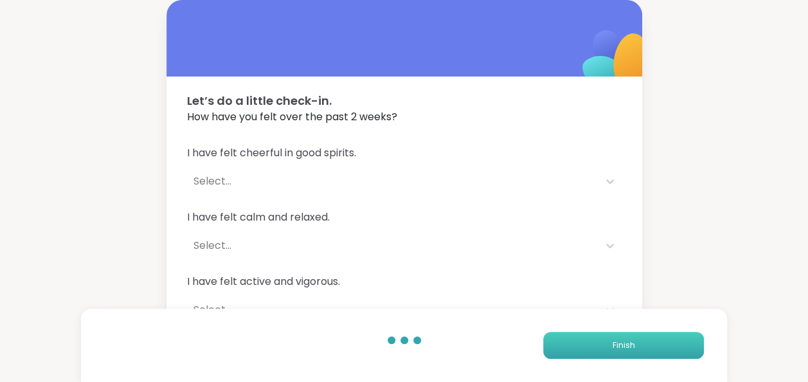
click at [591, 339] on button "Finish" at bounding box center [623, 345] width 161 height 27
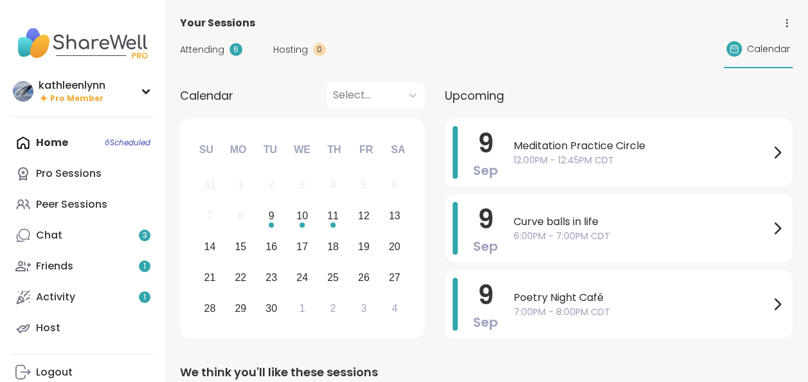
click at [204, 44] on span "Attending" at bounding box center [202, 50] width 44 height 14
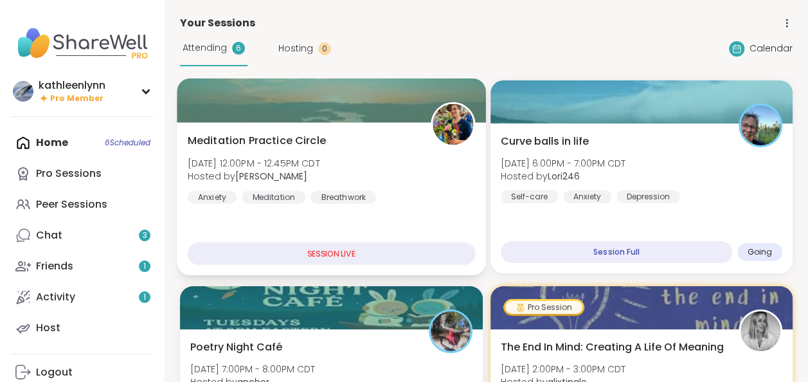
click at [289, 99] on div at bounding box center [331, 100] width 309 height 44
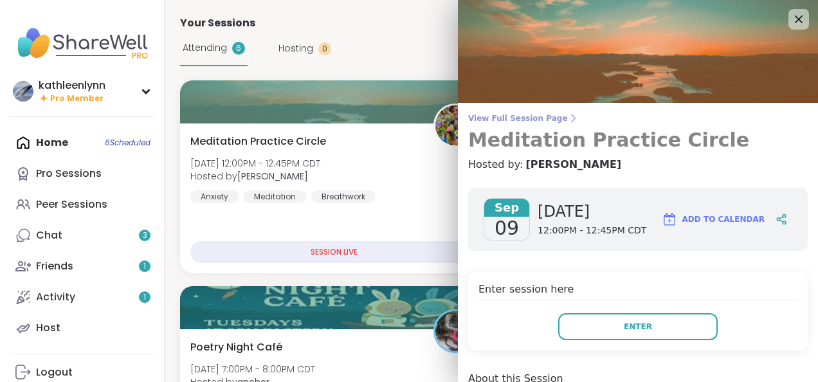
click at [491, 121] on span "View Full Session Page" at bounding box center [637, 118] width 339 height 10
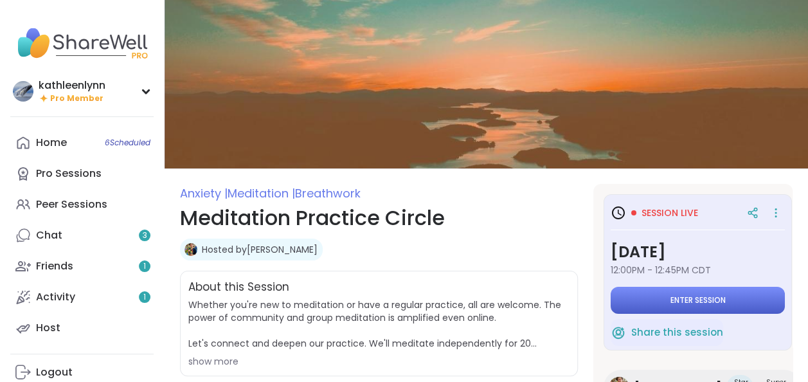
click at [679, 298] on span "Enter session" at bounding box center [698, 300] width 55 height 10
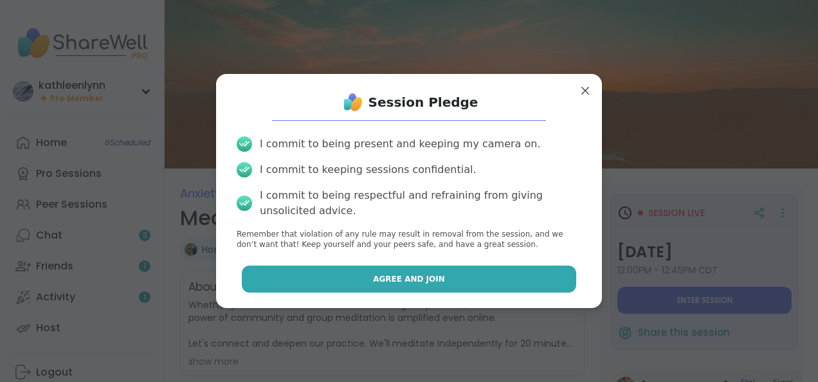
click at [553, 280] on button "Agree and Join" at bounding box center [409, 279] width 335 height 27
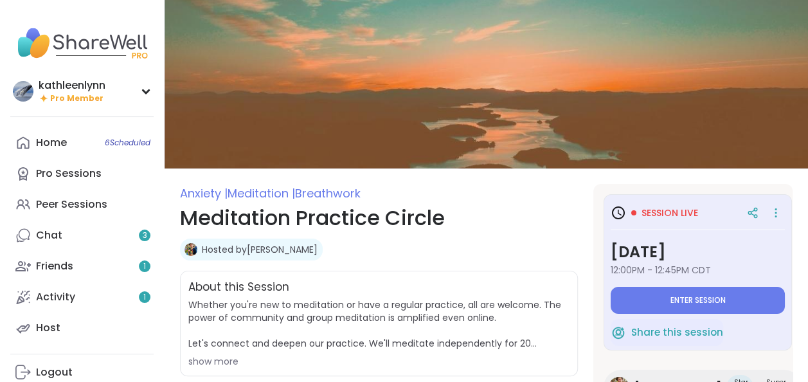
type textarea "*"
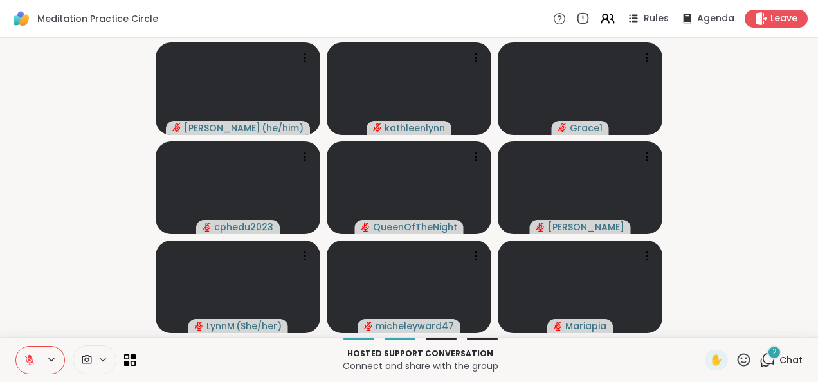
click at [759, 357] on icon at bounding box center [767, 360] width 16 height 16
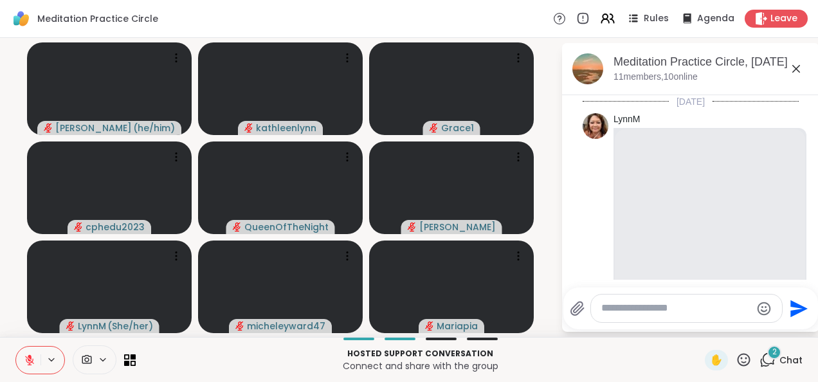
scroll to position [3240, 0]
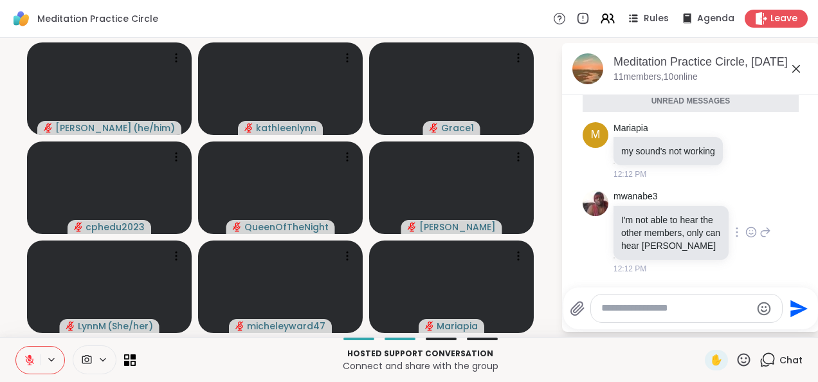
click at [759, 225] on icon at bounding box center [765, 231] width 12 height 15
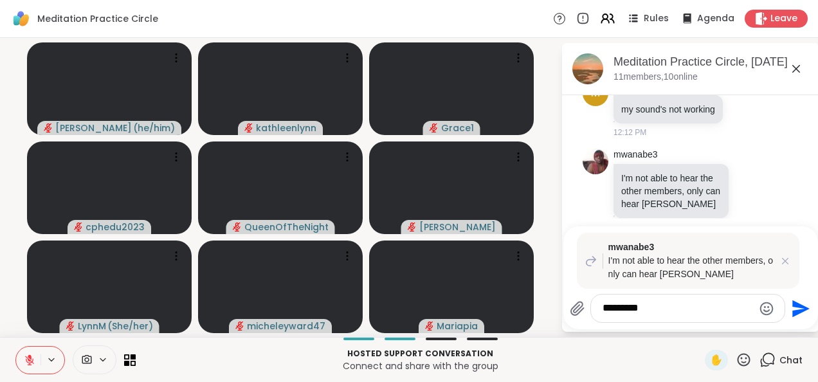
type textarea "*********"
click at [795, 300] on icon "Send" at bounding box center [799, 308] width 21 height 21
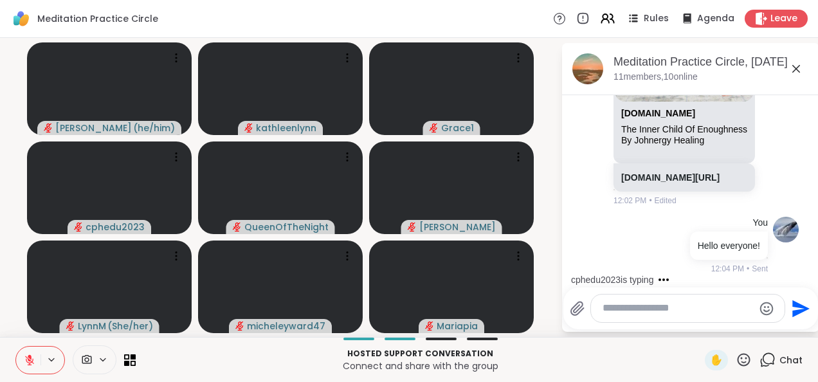
scroll to position [2203, 0]
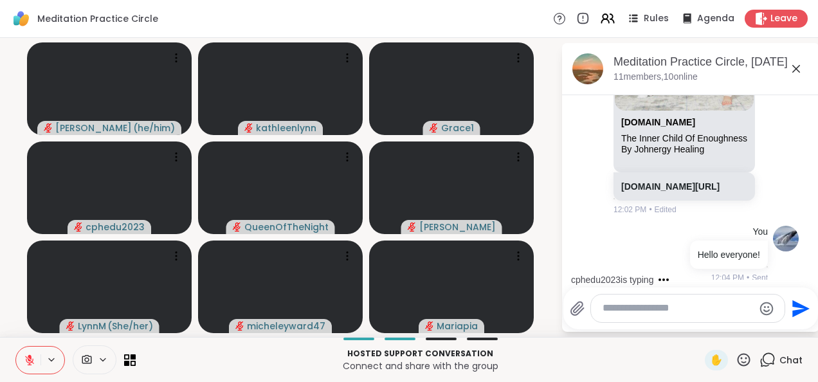
click at [804, 271] on div "cphedu2023 is typing" at bounding box center [693, 279] width 252 height 21
click at [804, 271] on div "[DATE] [PERSON_NAME] YouTube The Lotus Meditation ‘The Lotus’ In this 24 minute…" at bounding box center [690, 187] width 257 height 185
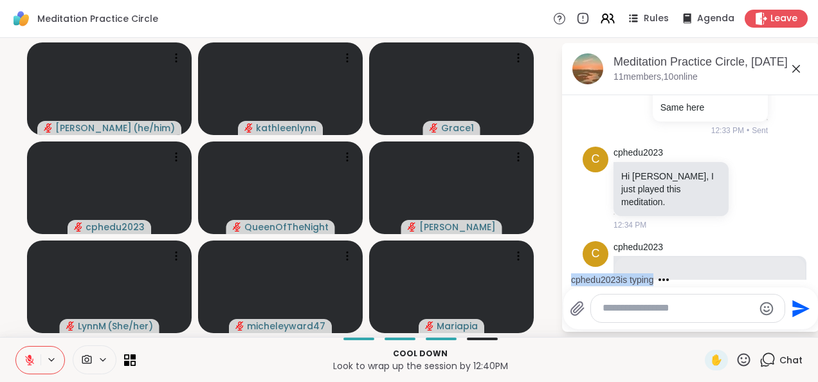
scroll to position [3397, 0]
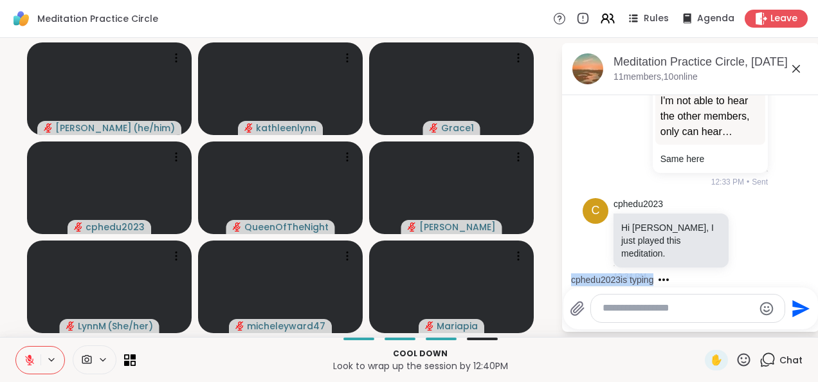
click at [806, 275] on div "cphedu2023 is typing" at bounding box center [693, 279] width 252 height 21
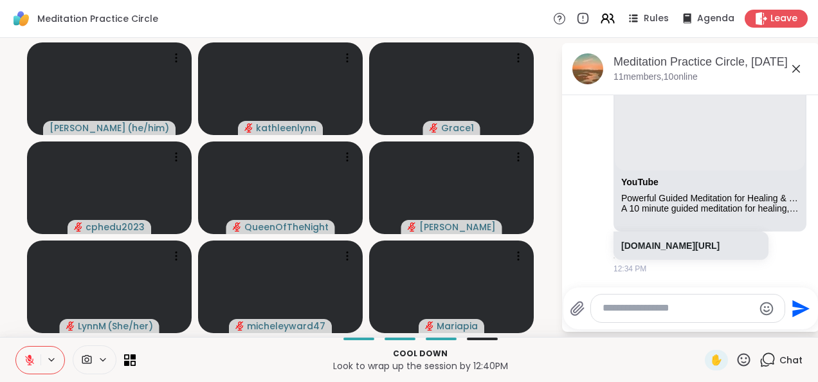
scroll to position [3748, 0]
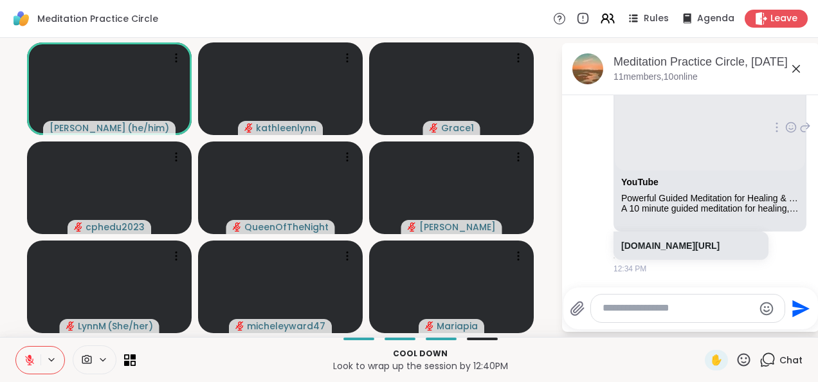
click at [801, 132] on icon at bounding box center [805, 127] width 9 height 9
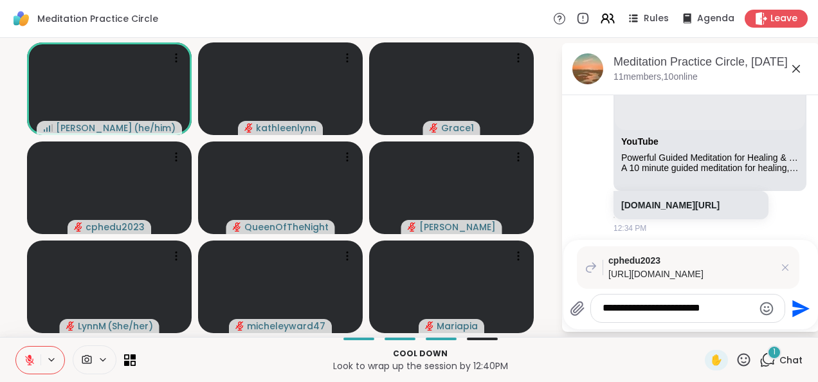
scroll to position [3916, 0]
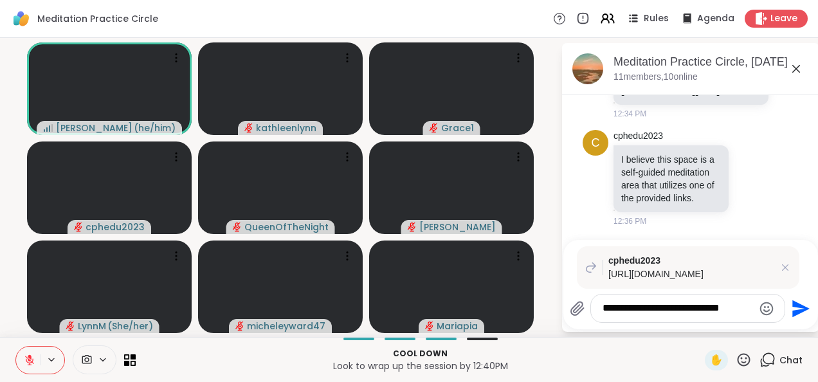
type textarea "**********"
click at [802, 306] on icon "Send" at bounding box center [799, 308] width 21 height 21
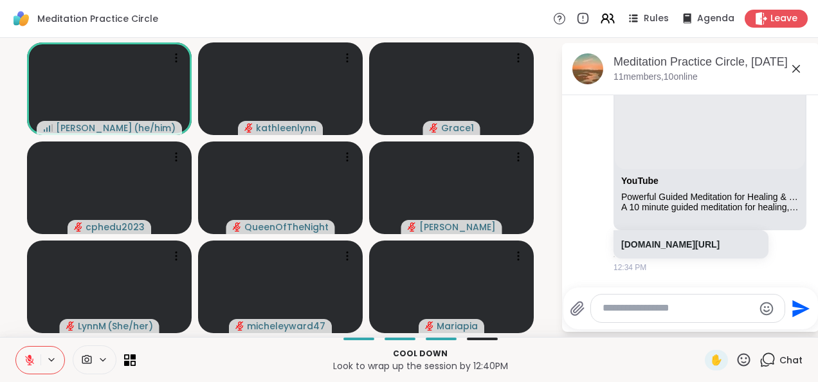
scroll to position [3666, 0]
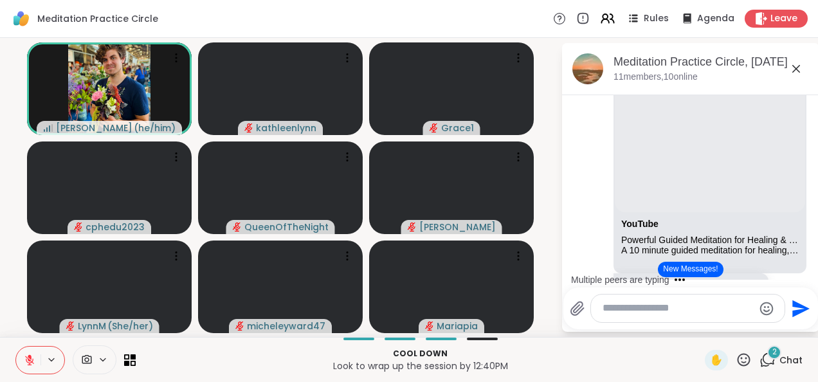
click at [804, 271] on div "Multiple peers are typing" at bounding box center [693, 279] width 252 height 21
click at [802, 273] on div "Multiple peers are typing" at bounding box center [693, 279] width 252 height 21
click at [805, 273] on div "Multiple peers are typing" at bounding box center [693, 279] width 252 height 21
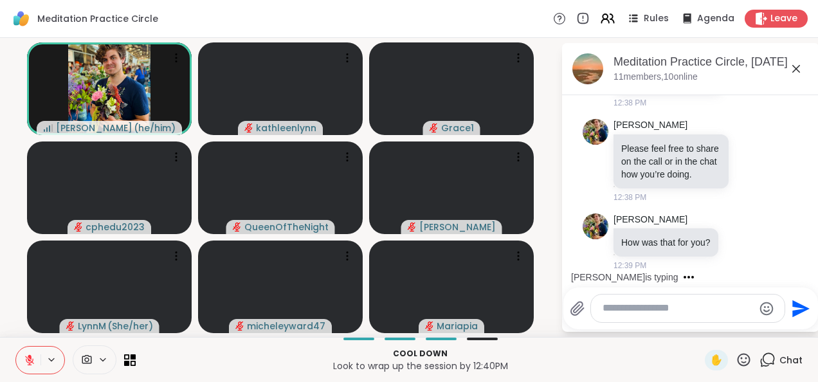
scroll to position [4415, 0]
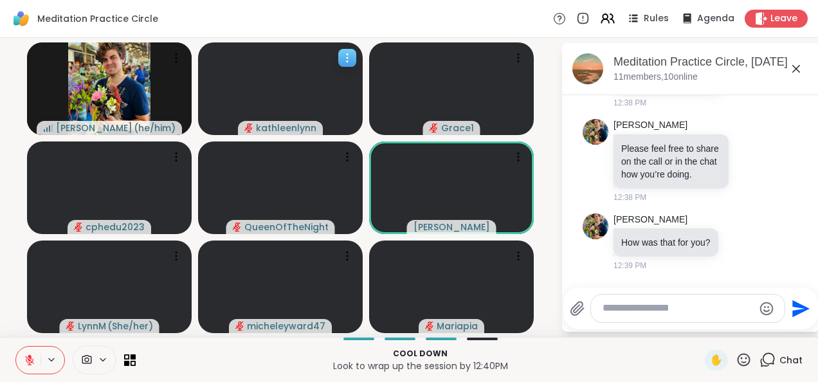
click at [249, 127] on icon "audio-muted" at bounding box center [248, 127] width 9 height 9
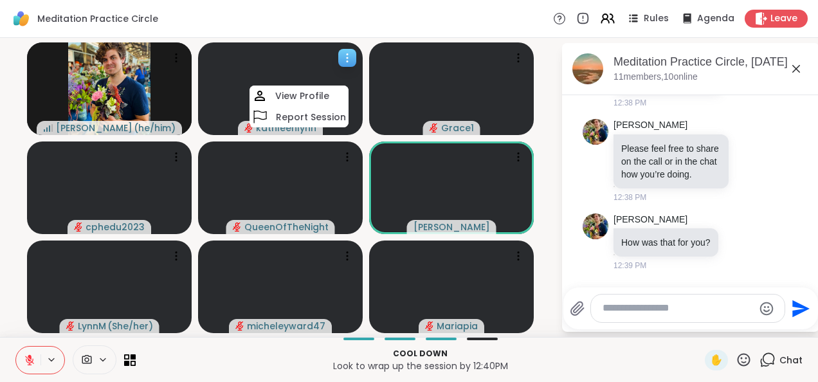
click at [248, 125] on icon "audio-muted" at bounding box center [248, 127] width 9 height 9
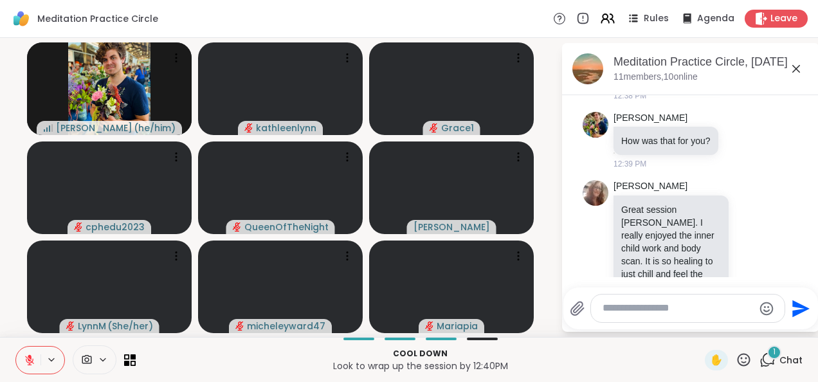
scroll to position [4573, 0]
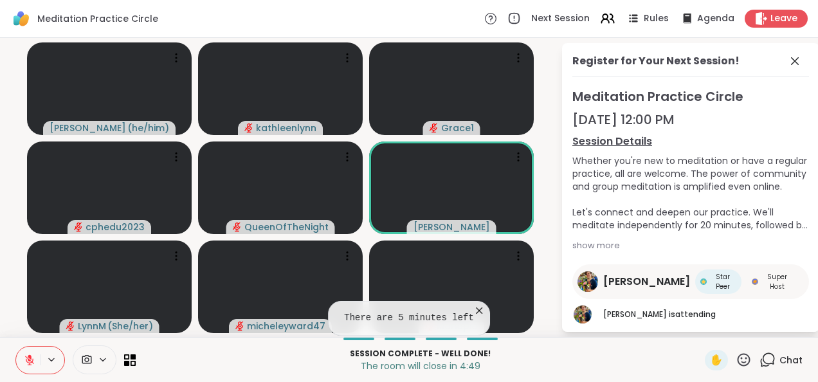
click at [760, 357] on icon at bounding box center [767, 360] width 16 height 16
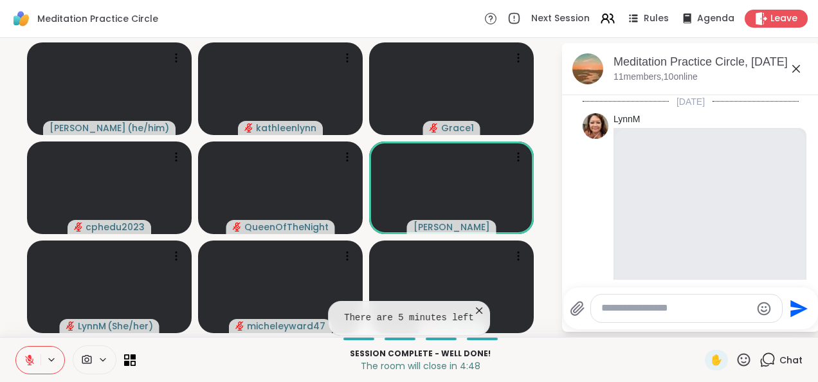
scroll to position [4560, 0]
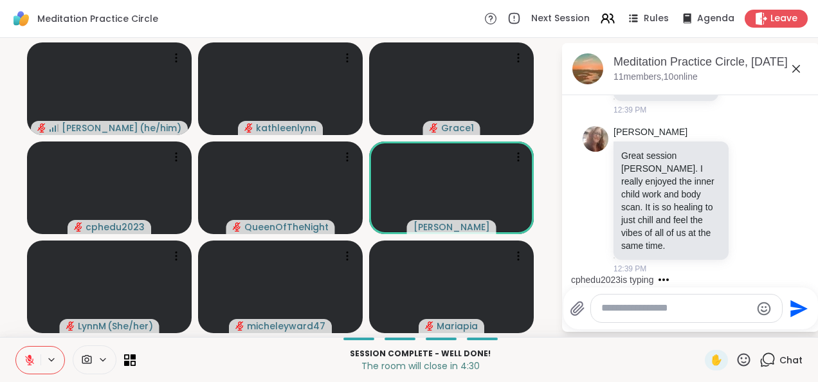
click at [613, 307] on textarea "Type your message" at bounding box center [676, 309] width 150 height 14
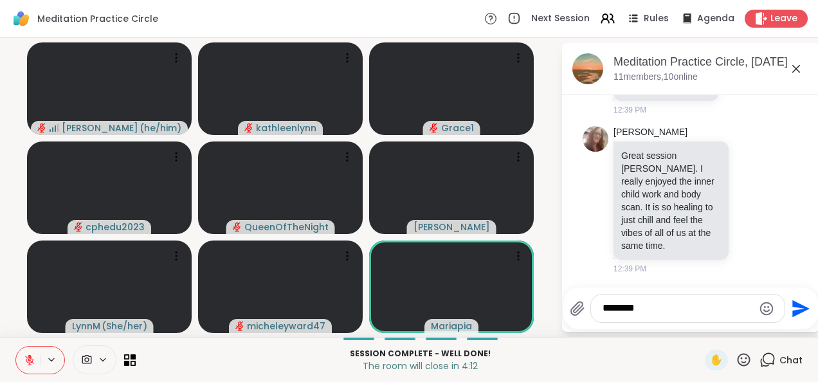
scroll to position [4579, 0]
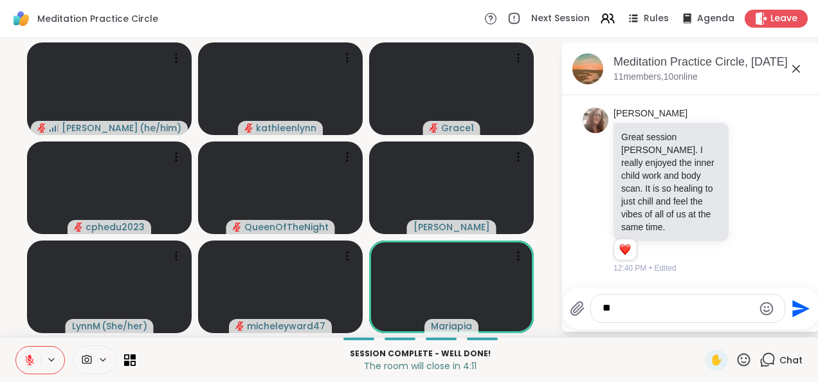
type textarea "*"
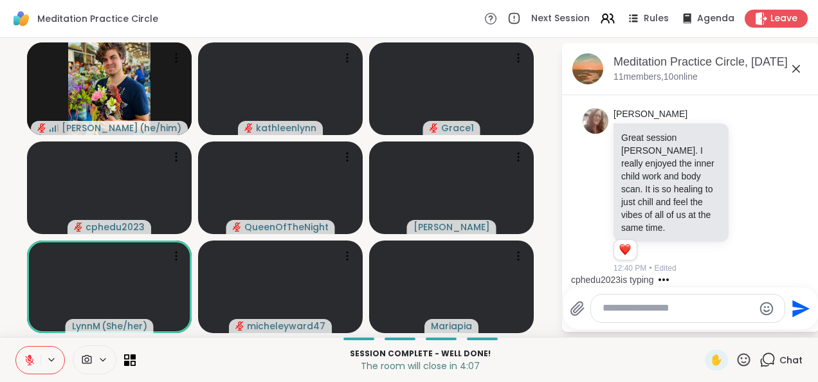
scroll to position [4597, 0]
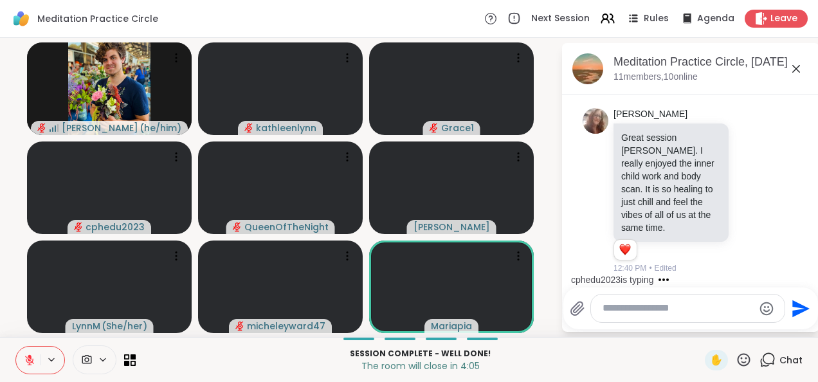
click at [27, 359] on icon at bounding box center [30, 360] width 12 height 12
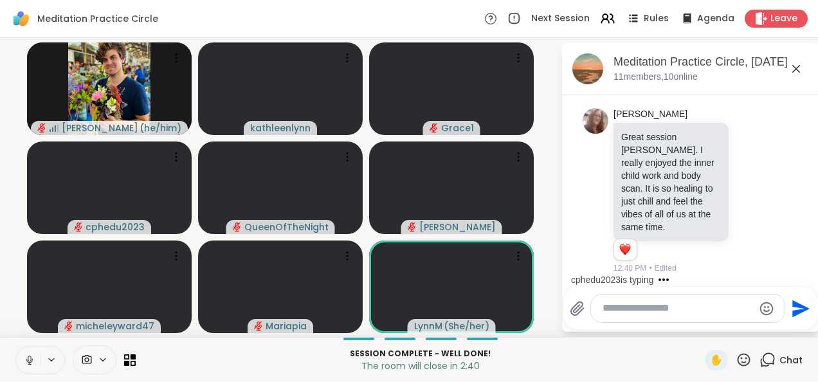
click at [28, 359] on icon at bounding box center [29, 359] width 3 height 6
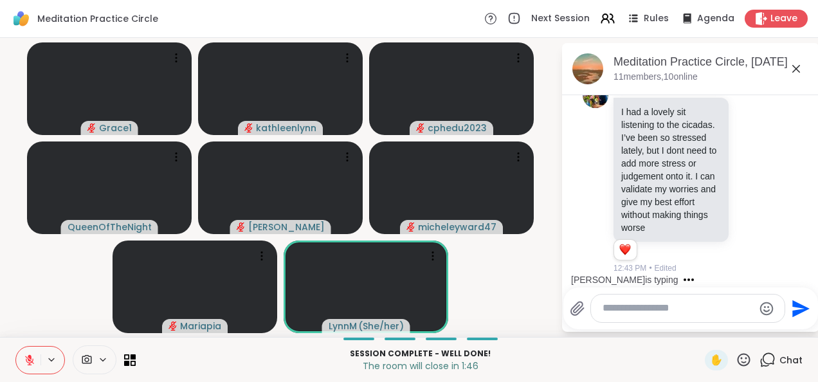
scroll to position [5045, 0]
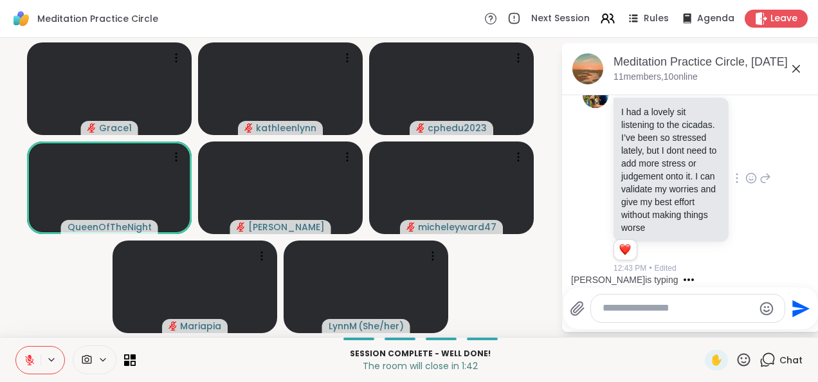
click at [745, 172] on icon at bounding box center [751, 178] width 12 height 13
click at [745, 152] on div "Select Reaction: Heart" at bounding box center [751, 158] width 12 height 12
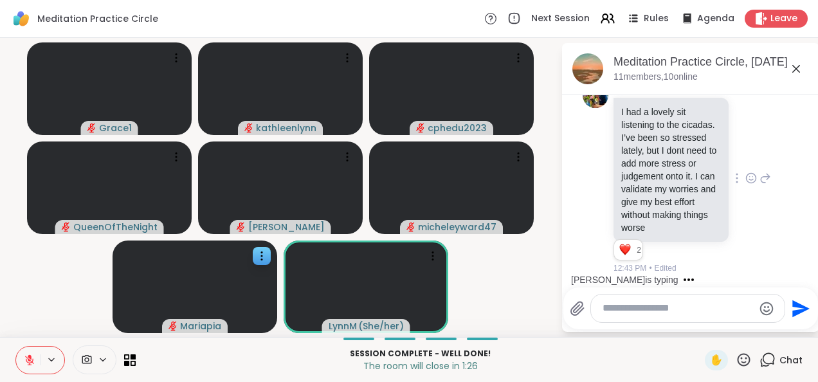
scroll to position [5240, 0]
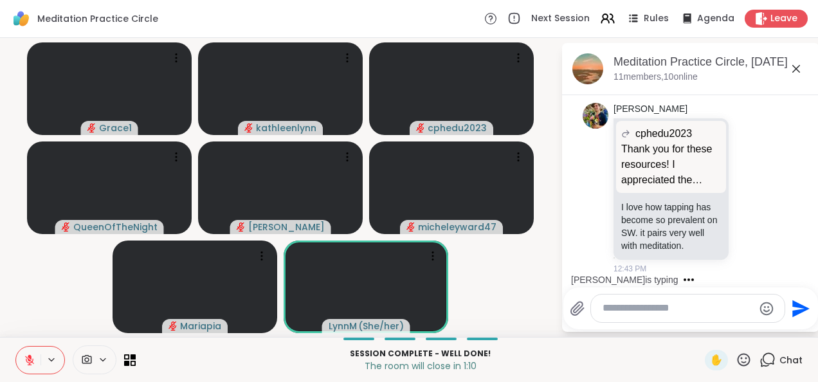
drag, startPoint x: 27, startPoint y: 361, endPoint x: 242, endPoint y: 379, distance: 216.2
click at [242, 379] on div "Session Complete - well done! The room will close in 1:10 ✋ Chat" at bounding box center [409, 359] width 818 height 45
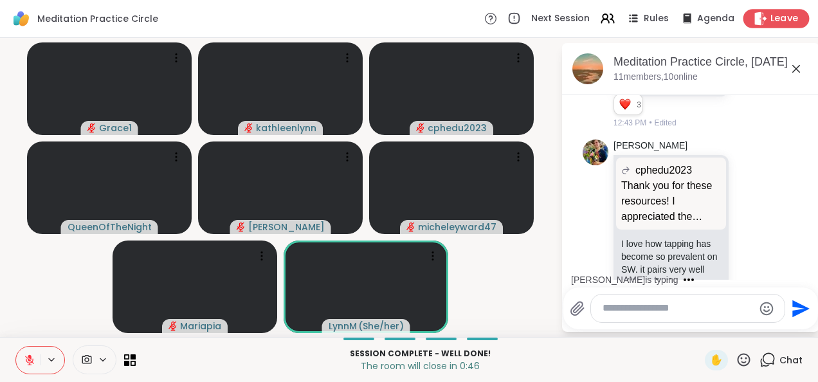
click at [781, 17] on span "Leave" at bounding box center [784, 19] width 28 height 14
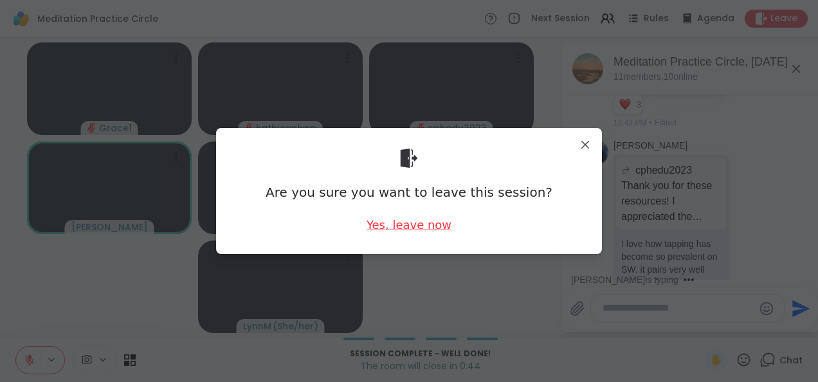
click at [399, 225] on div "Yes, leave now" at bounding box center [408, 225] width 85 height 16
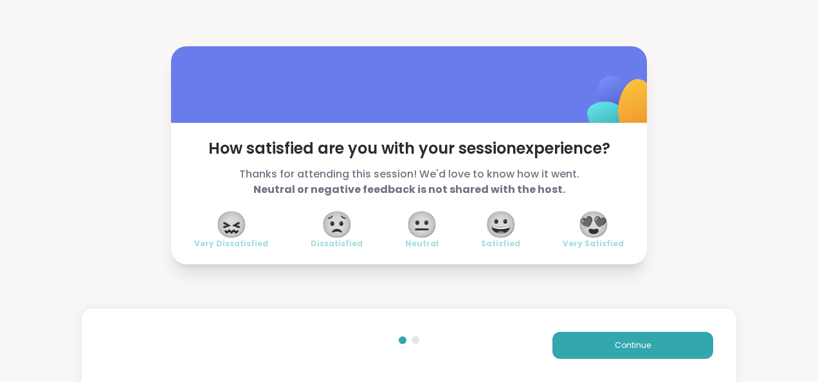
click at [594, 220] on span "😍" at bounding box center [593, 224] width 32 height 23
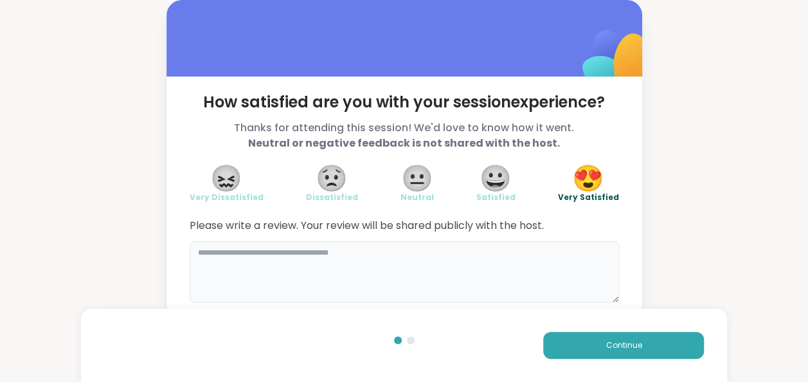
click at [203, 249] on textarea at bounding box center [404, 272] width 429 height 62
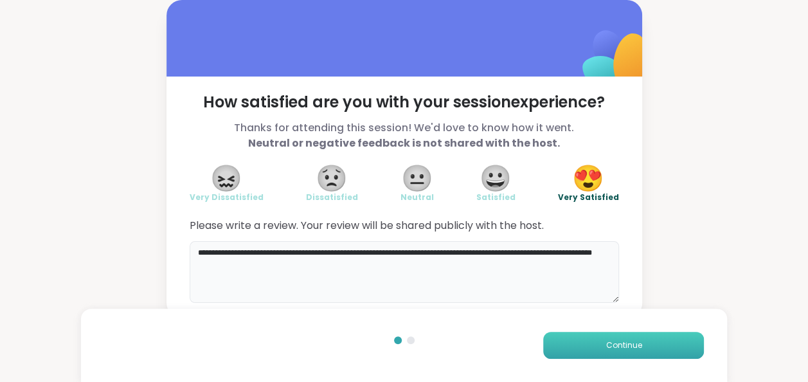
type textarea "**********"
click at [582, 340] on button "Continue" at bounding box center [623, 345] width 161 height 27
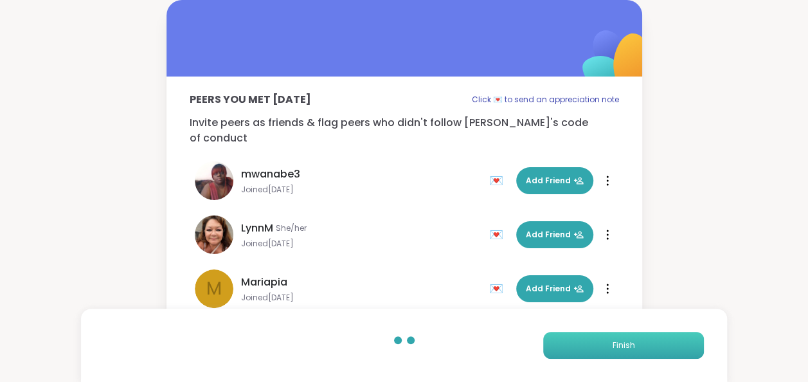
click at [582, 340] on button "Finish" at bounding box center [623, 345] width 161 height 27
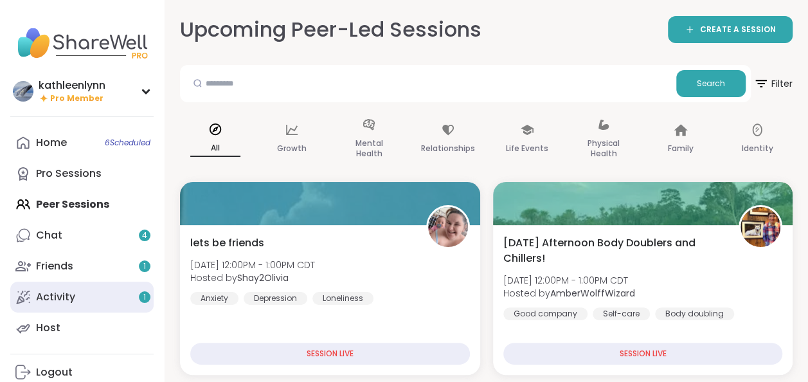
click at [71, 298] on div "Activity 1" at bounding box center [55, 297] width 39 height 14
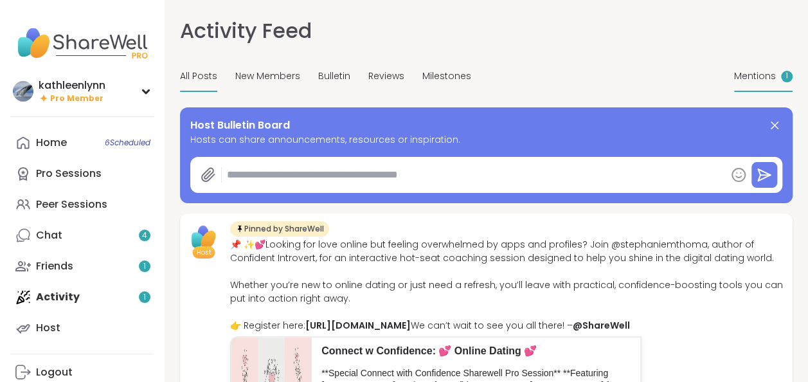
click at [768, 77] on span "Mentions" at bounding box center [755, 76] width 42 height 14
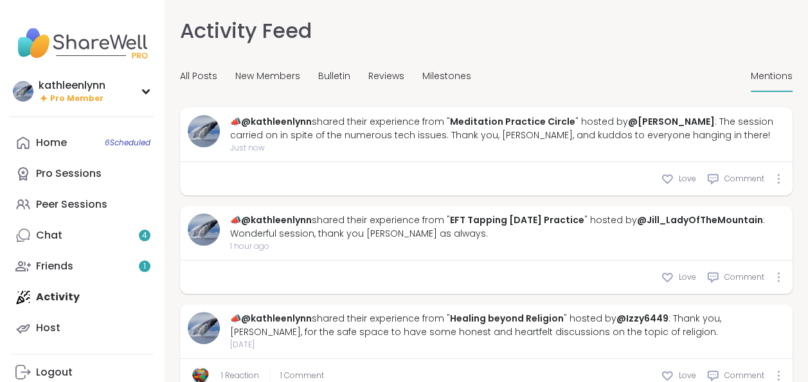
click at [71, 296] on div "Home 6 Scheduled Pro Sessions Peer Sessions Chat 4 Friends 1 Activity Host" at bounding box center [81, 235] width 143 height 216
click at [65, 296] on div "Home 6 Scheduled Pro Sessions Peer Sessions Chat 4 Friends 1 Activity Host" at bounding box center [81, 235] width 143 height 216
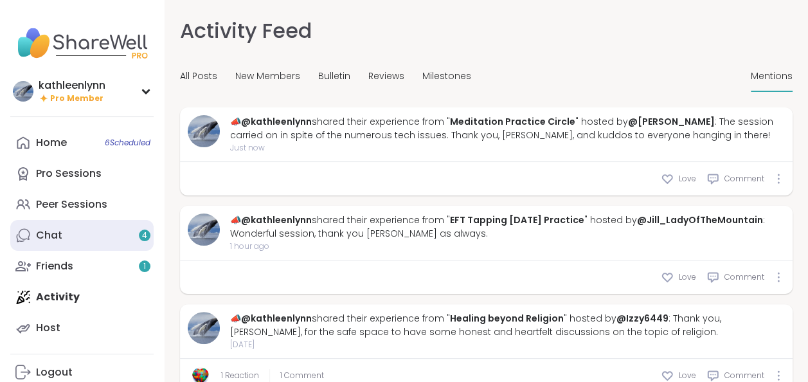
click at [70, 233] on link "Chat 4" at bounding box center [81, 235] width 143 height 31
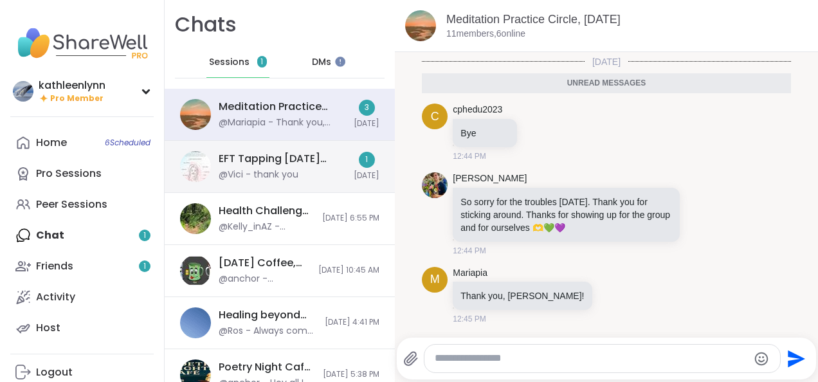
click at [287, 156] on div "EFT Tapping [DATE] Practice, [DATE]" at bounding box center [282, 159] width 127 height 14
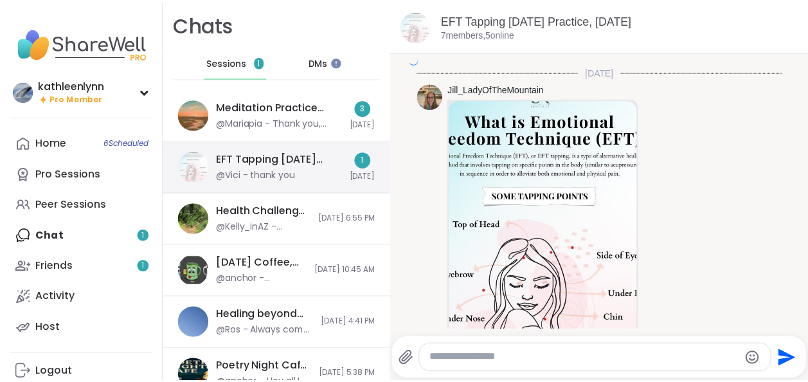
scroll to position [2248, 0]
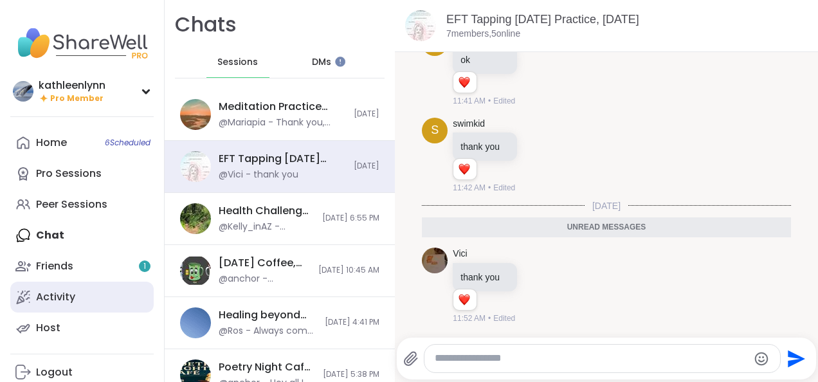
click at [74, 293] on div "Activity" at bounding box center [55, 297] width 39 height 14
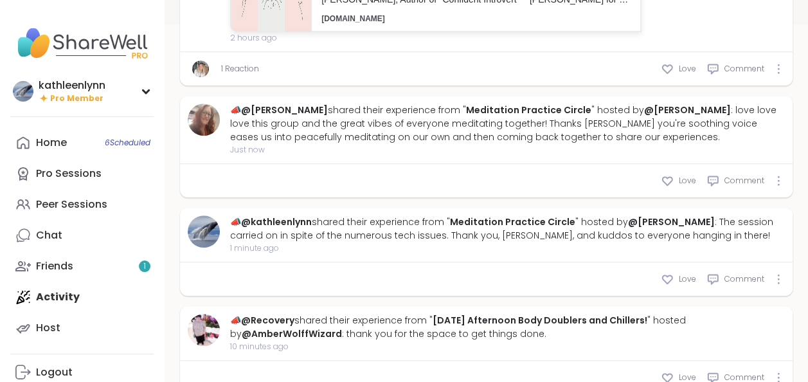
scroll to position [394, 0]
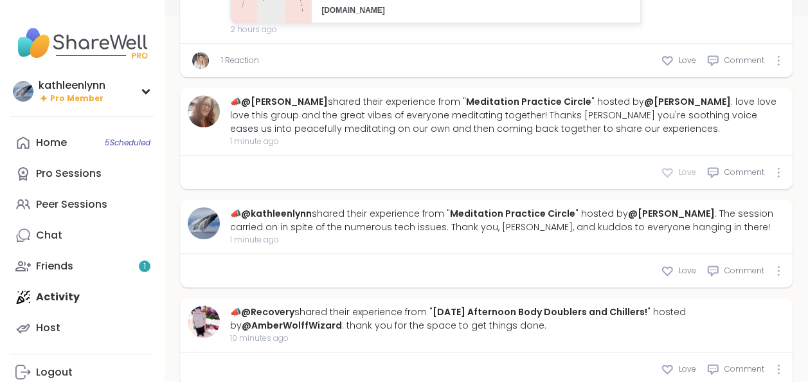
click at [666, 179] on icon at bounding box center [667, 172] width 13 height 13
type textarea "*"
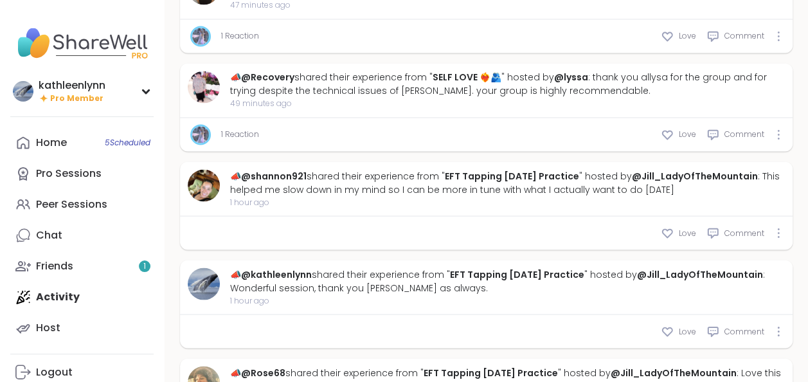
scroll to position [1114, 0]
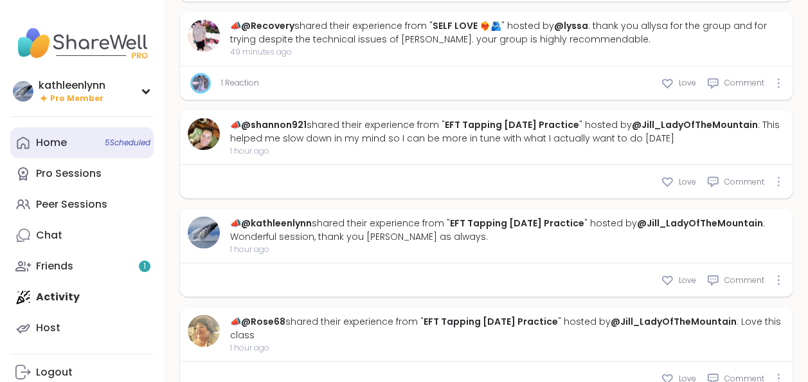
click at [109, 139] on span "5 Scheduled" at bounding box center [128, 143] width 46 height 10
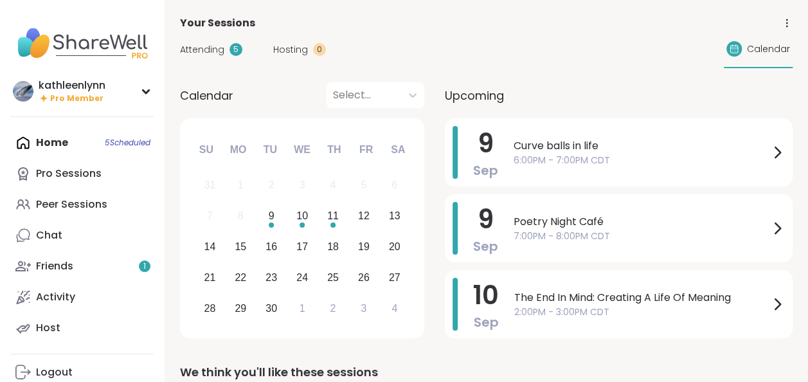
click at [199, 46] on span "Attending" at bounding box center [202, 50] width 44 height 14
